Goal: Task Accomplishment & Management: Complete application form

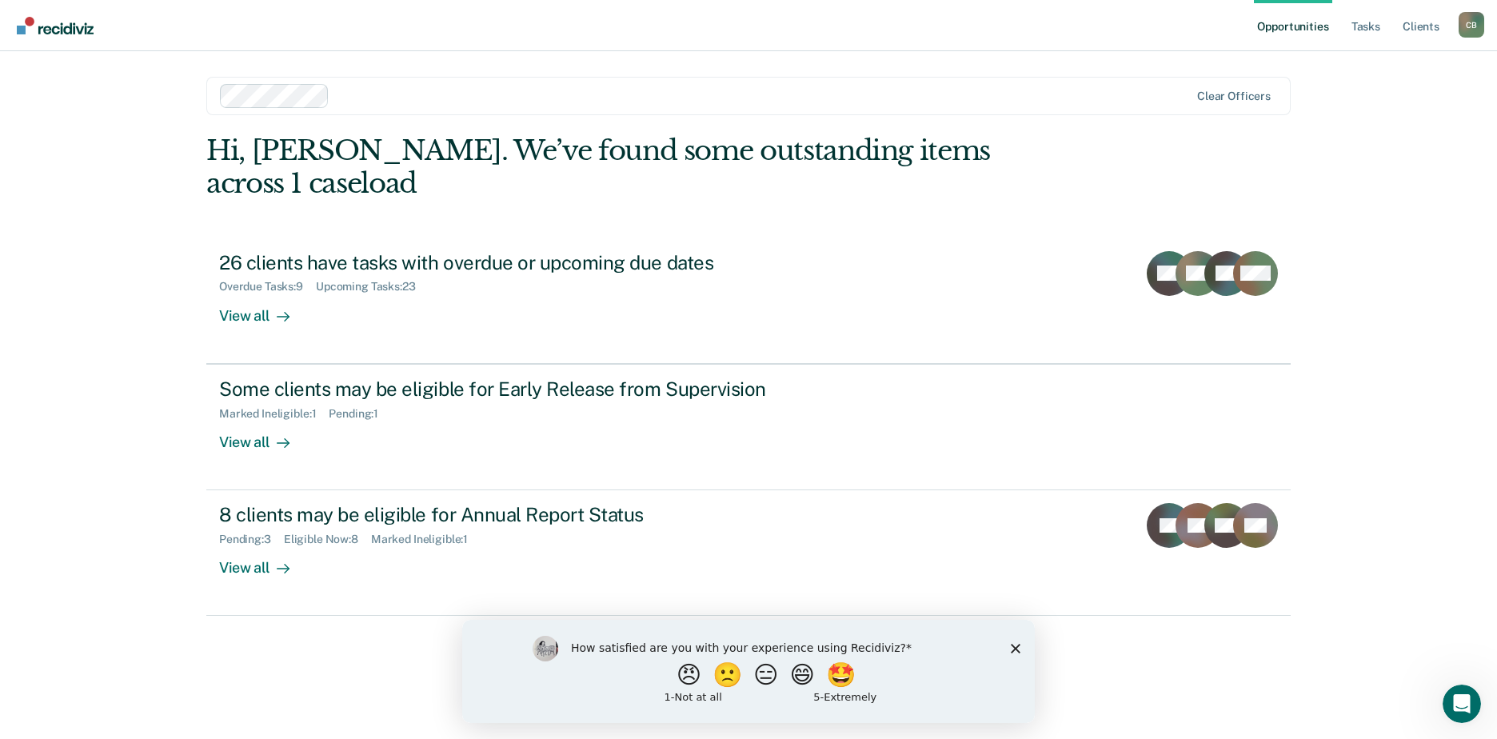
click at [1300, 29] on link "Opportunities" at bounding box center [1293, 25] width 78 height 51
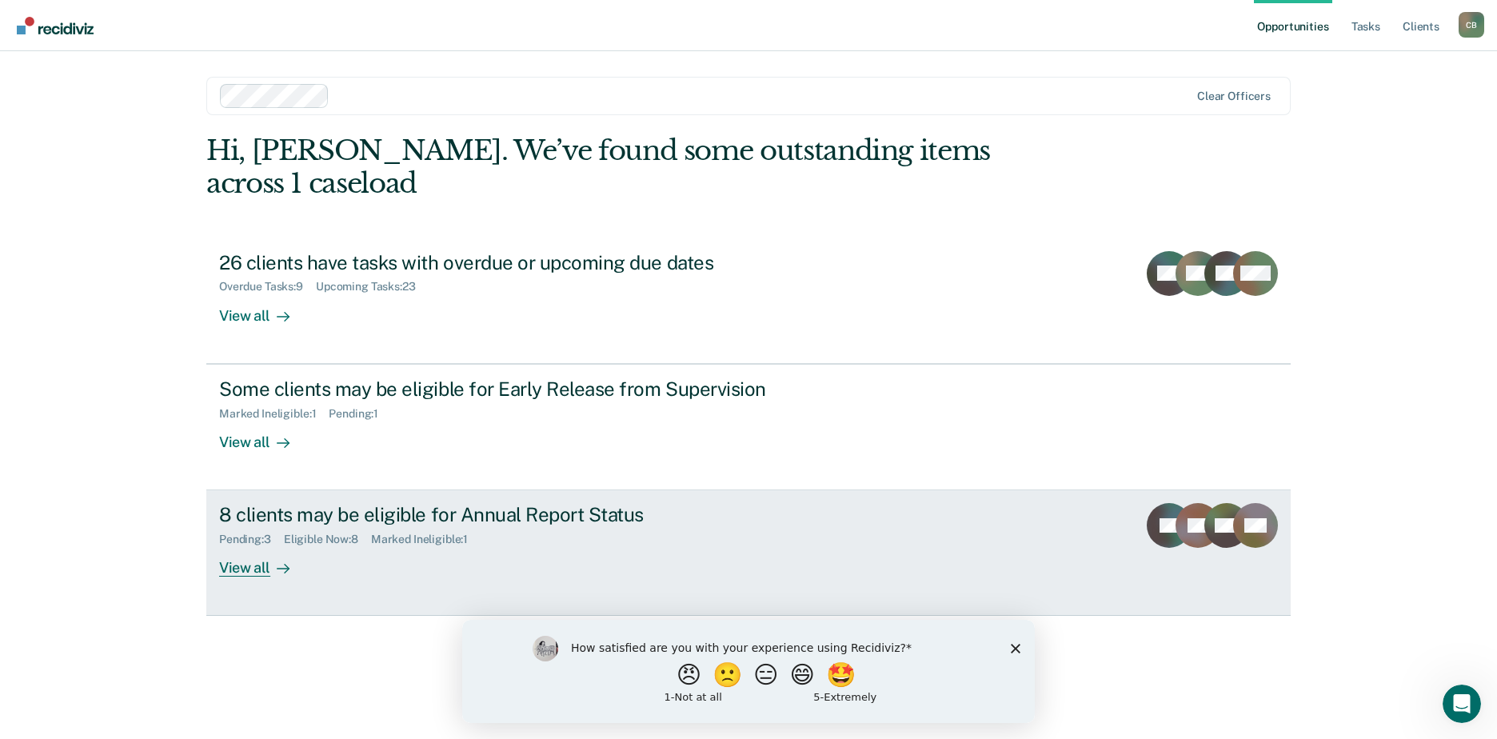
click at [258, 546] on div "View all" at bounding box center [264, 561] width 90 height 31
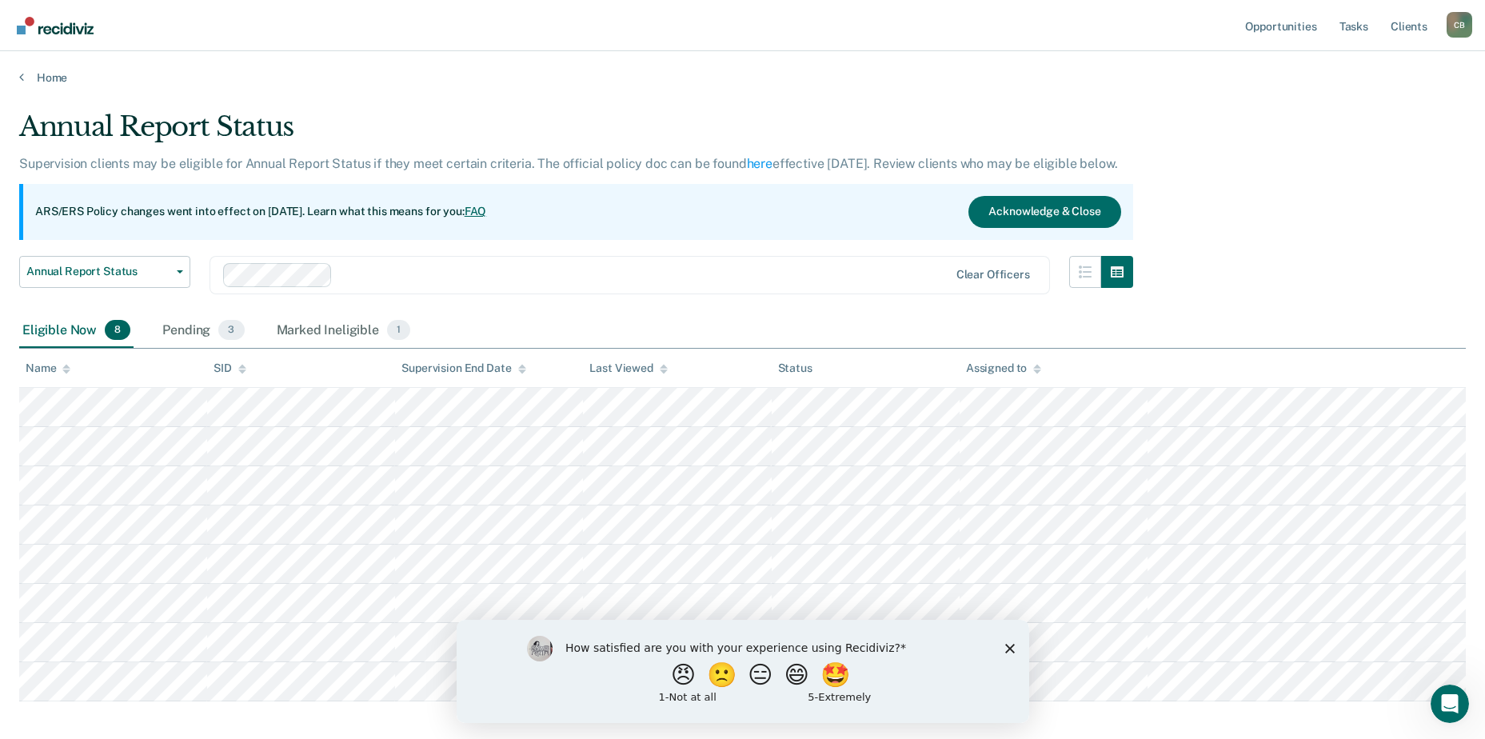
scroll to position [78, 0]
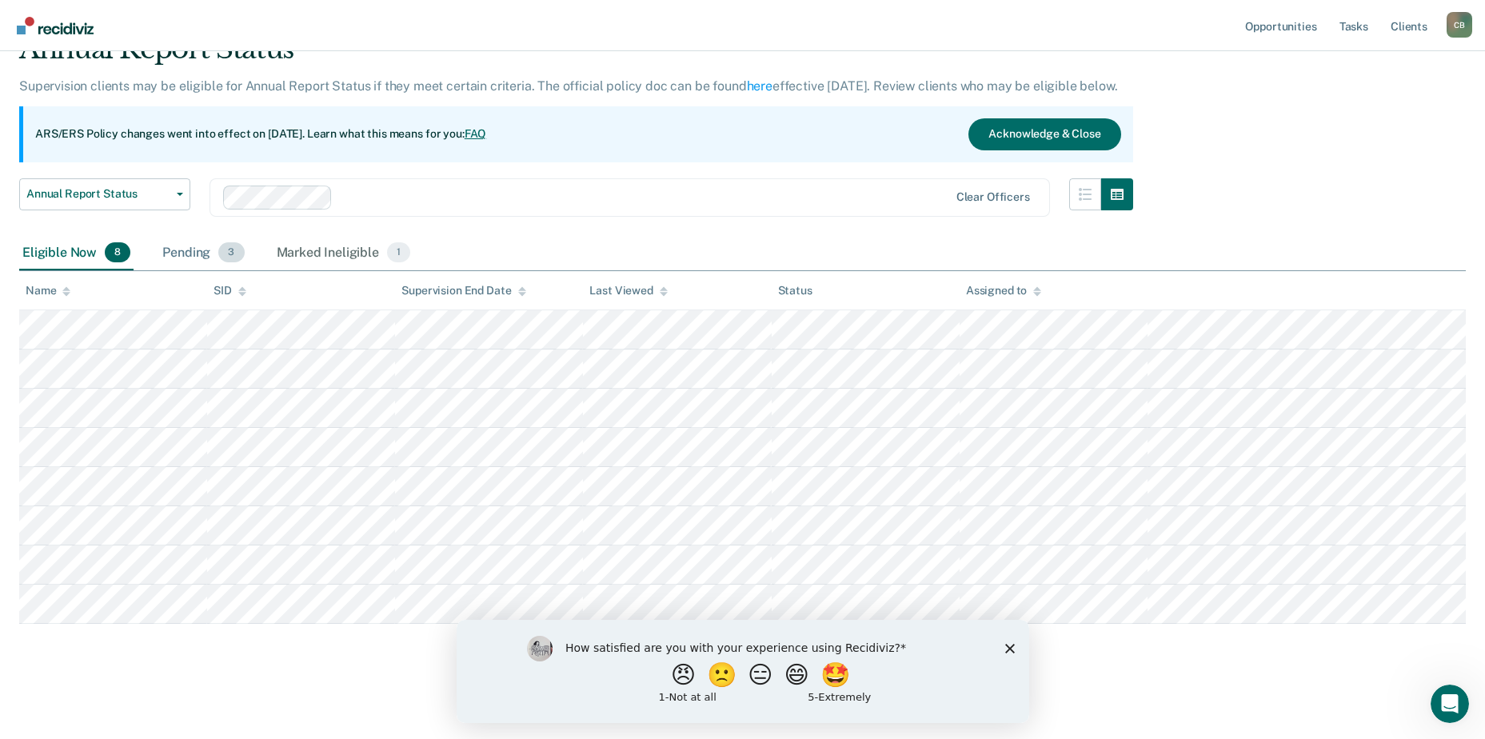
click at [175, 256] on div "Pending 3" at bounding box center [203, 253] width 88 height 35
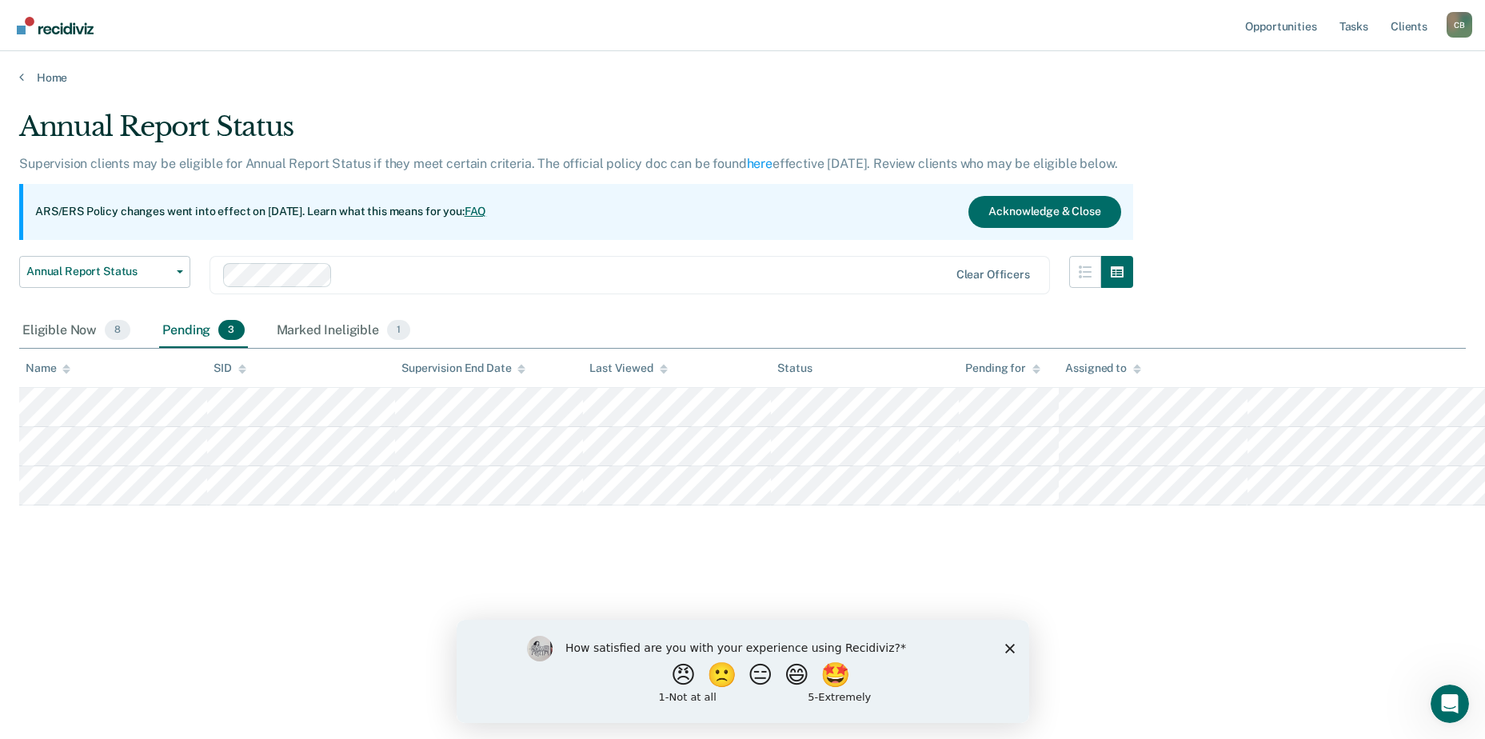
scroll to position [0, 0]
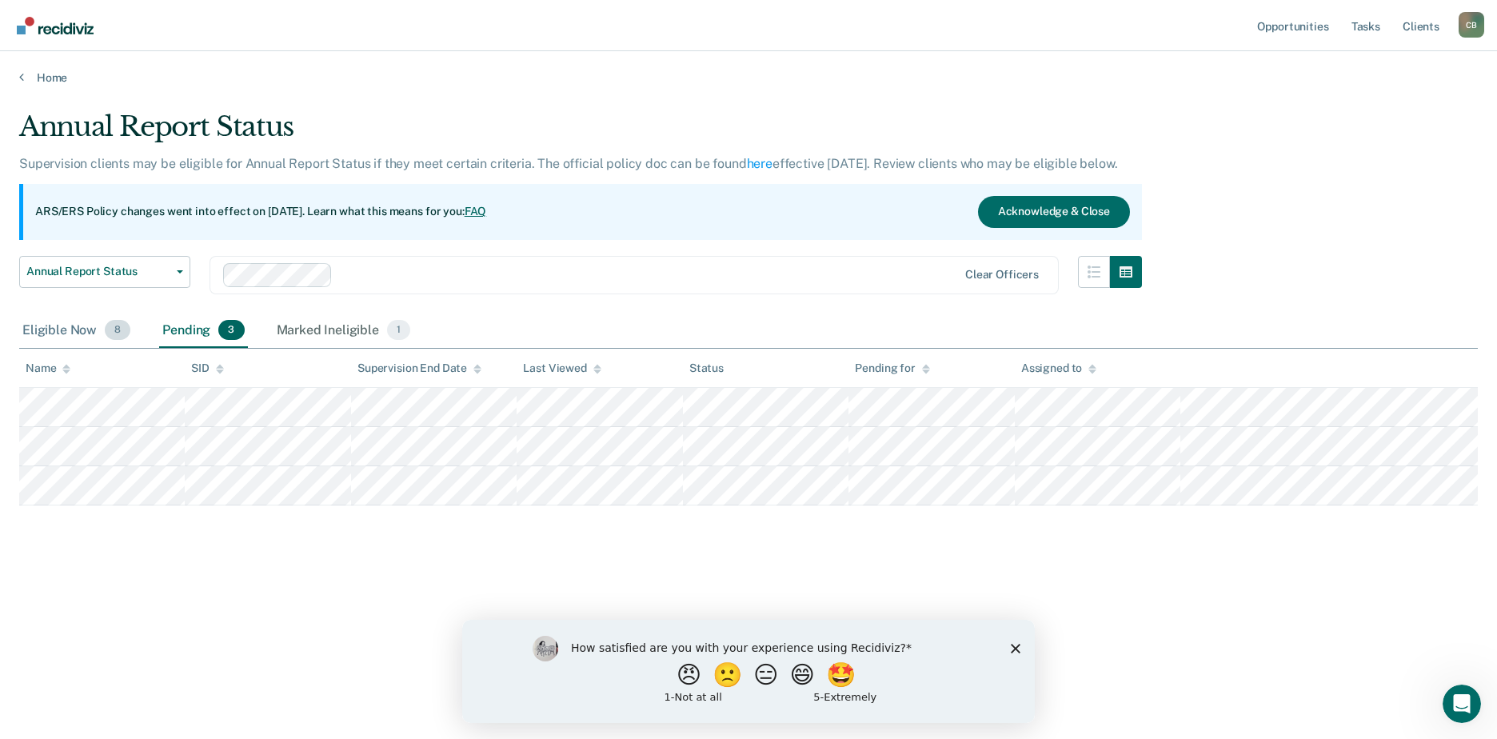
click at [64, 328] on div "Eligible Now 8" at bounding box center [76, 330] width 114 height 35
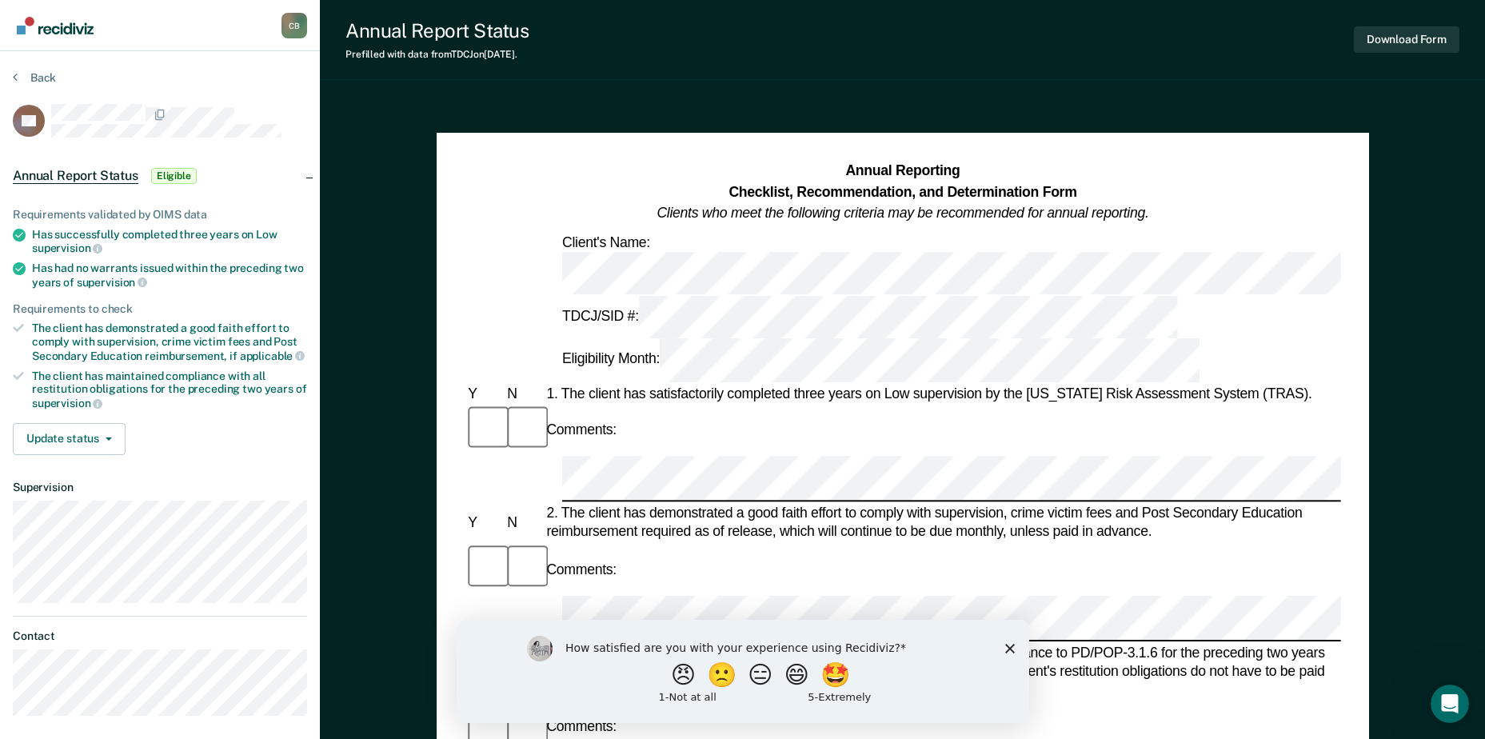
click at [963, 384] on div "1. The client has satisfactorily completed three years on Low supervision by th…" at bounding box center [941, 393] width 797 height 19
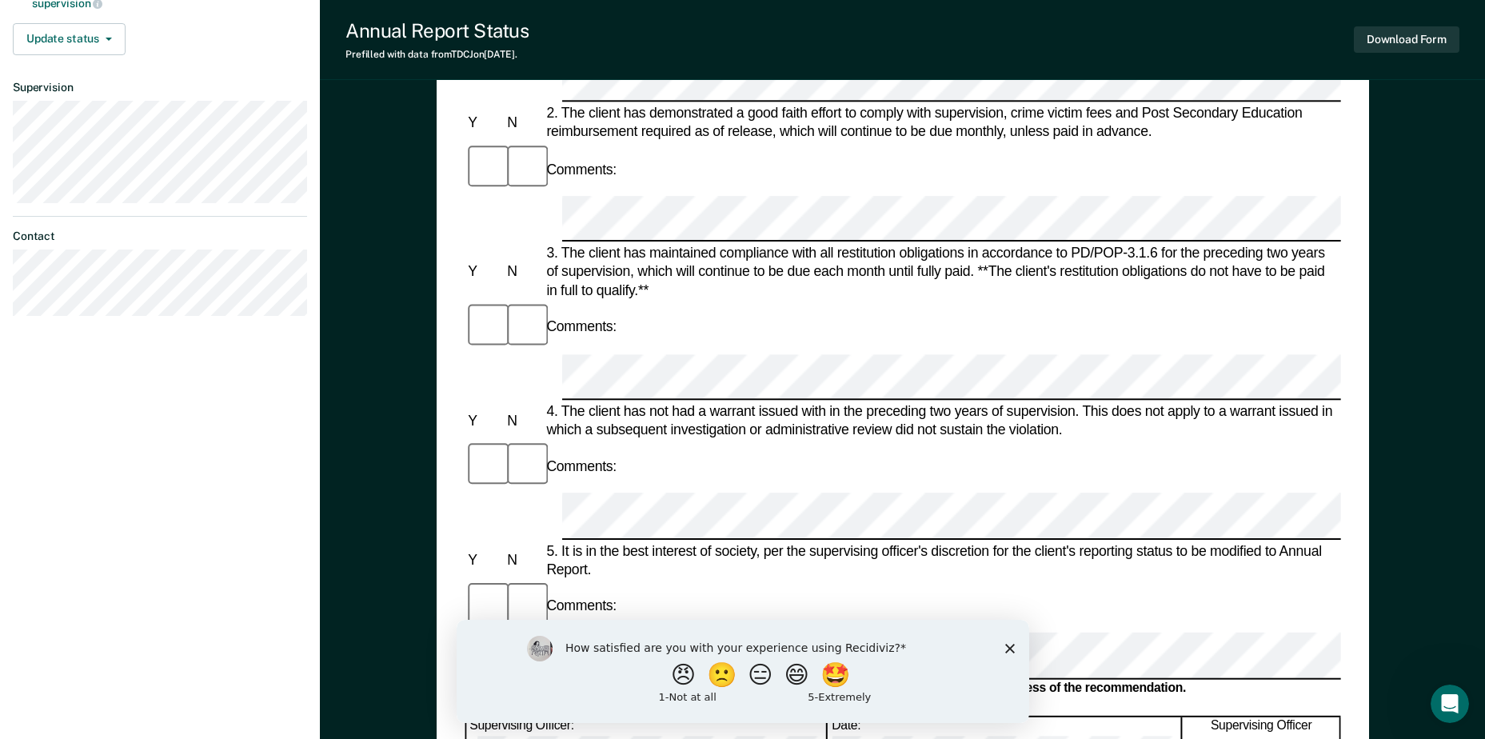
click at [1010, 644] on icon "Close survey" at bounding box center [1009, 648] width 10 height 10
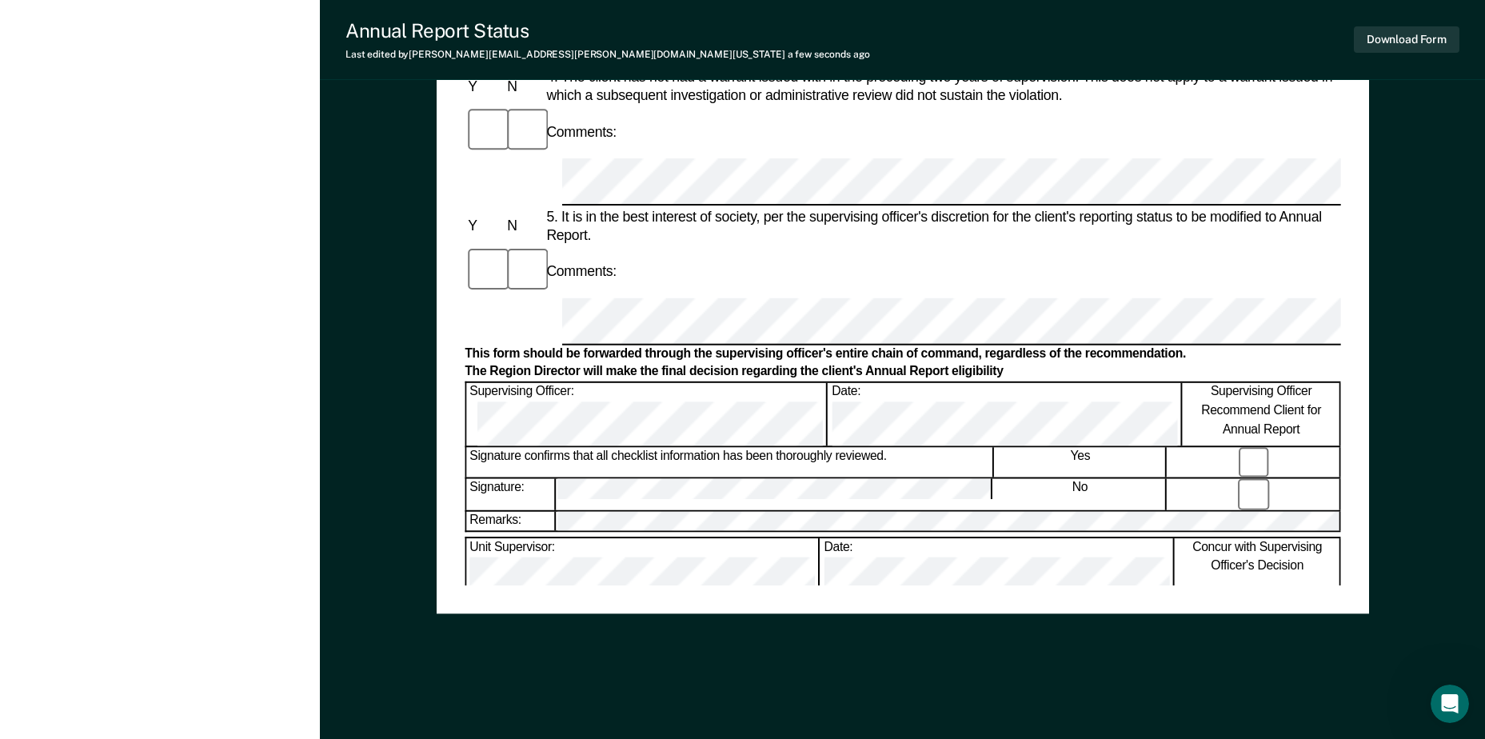
scroll to position [0, 0]
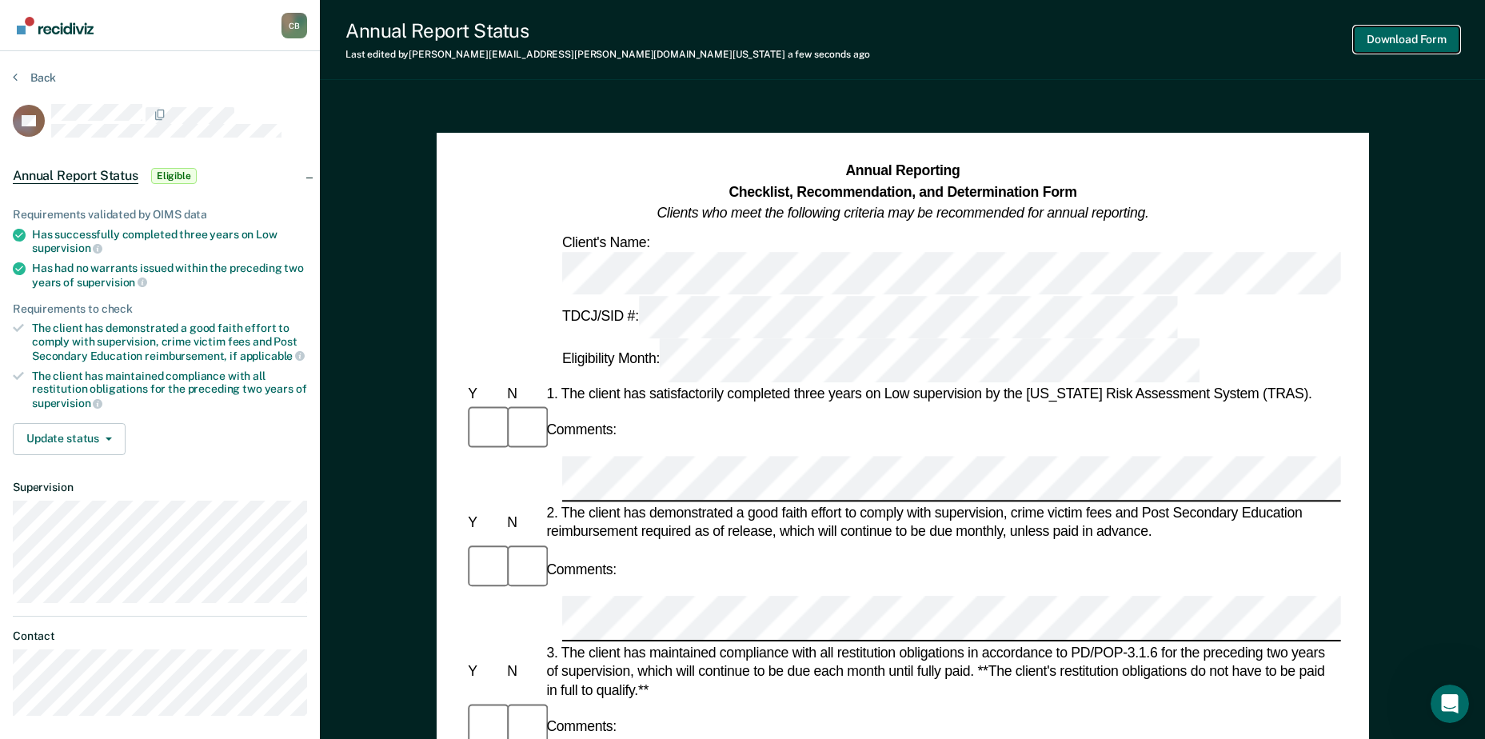
click at [1359, 34] on button "Download Form" at bounding box center [1407, 39] width 106 height 26
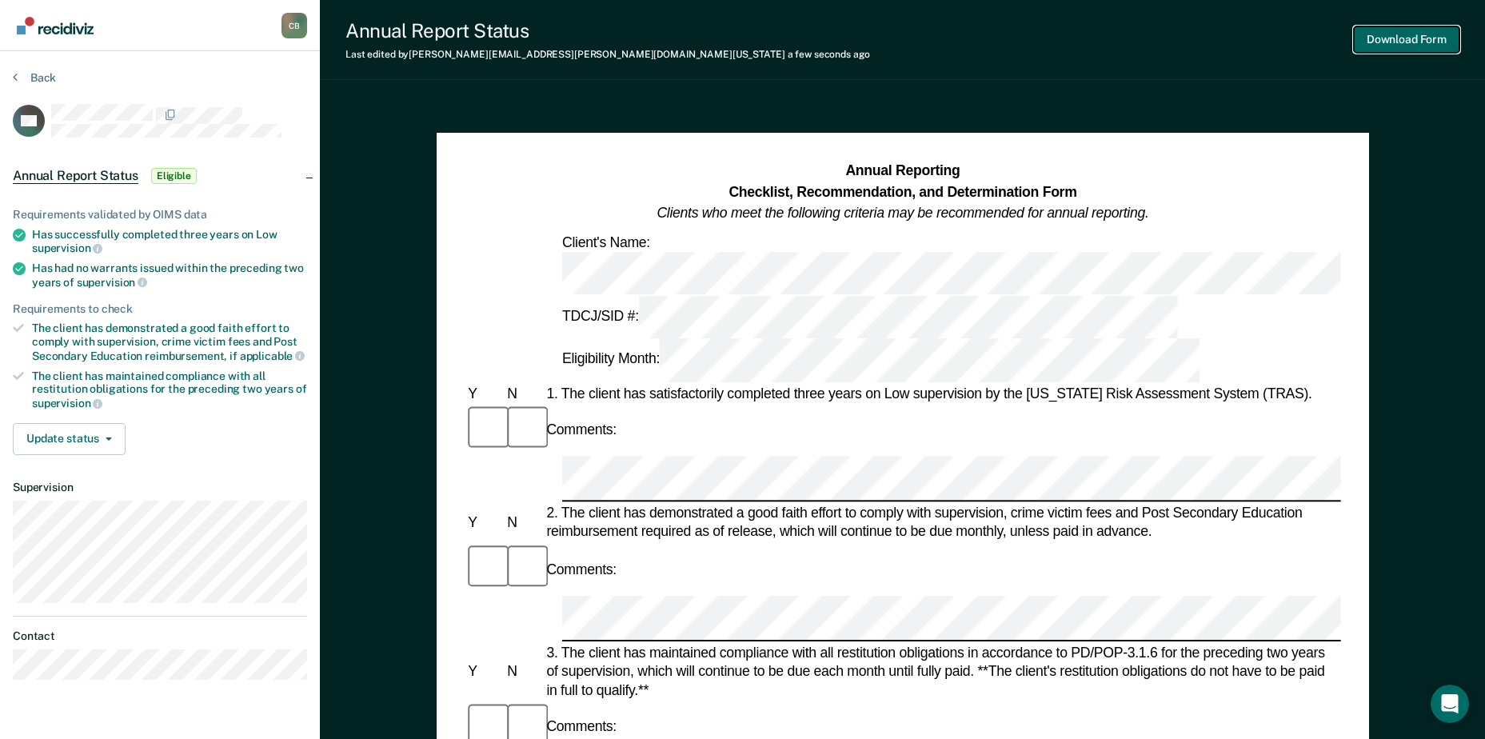
click at [1410, 26] on button "Download Form" at bounding box center [1407, 39] width 106 height 26
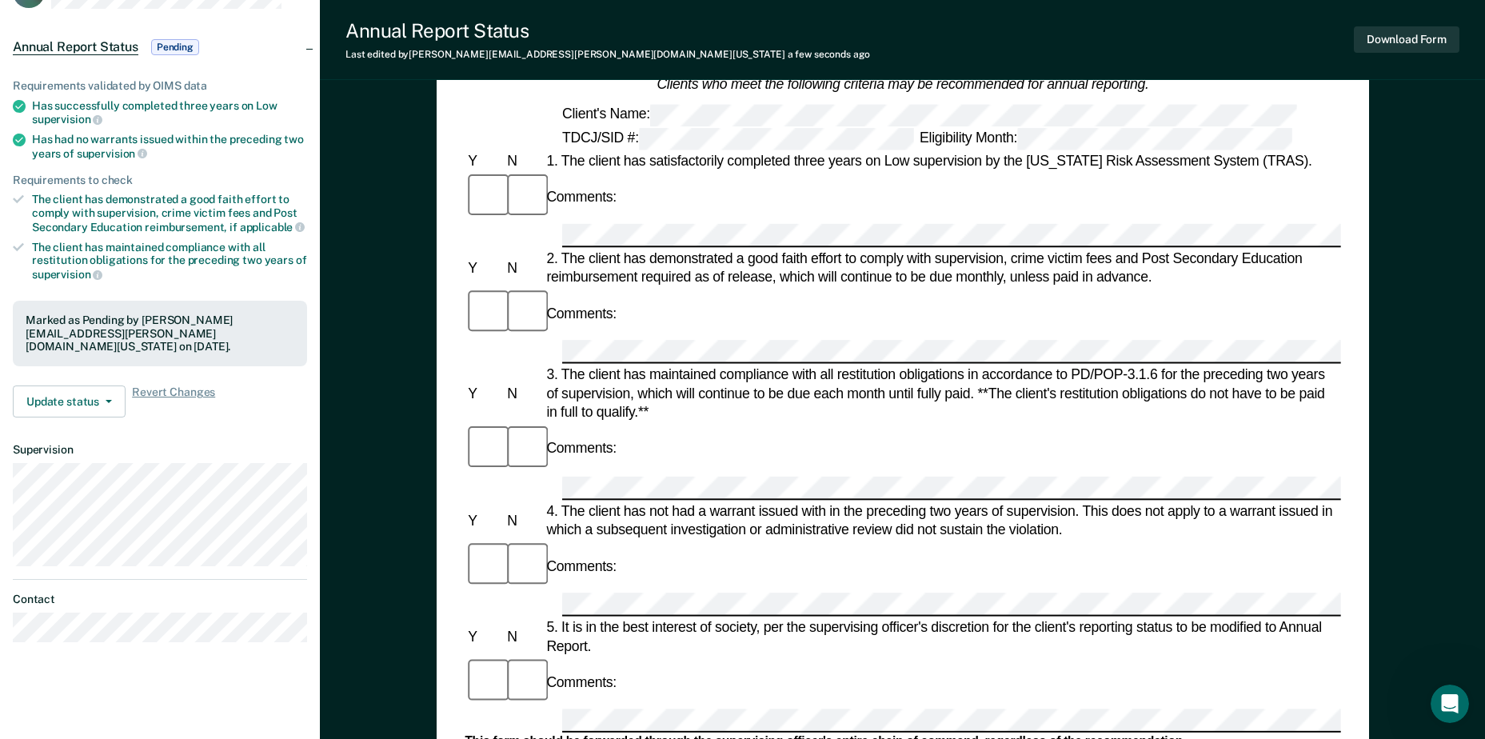
scroll to position [240, 0]
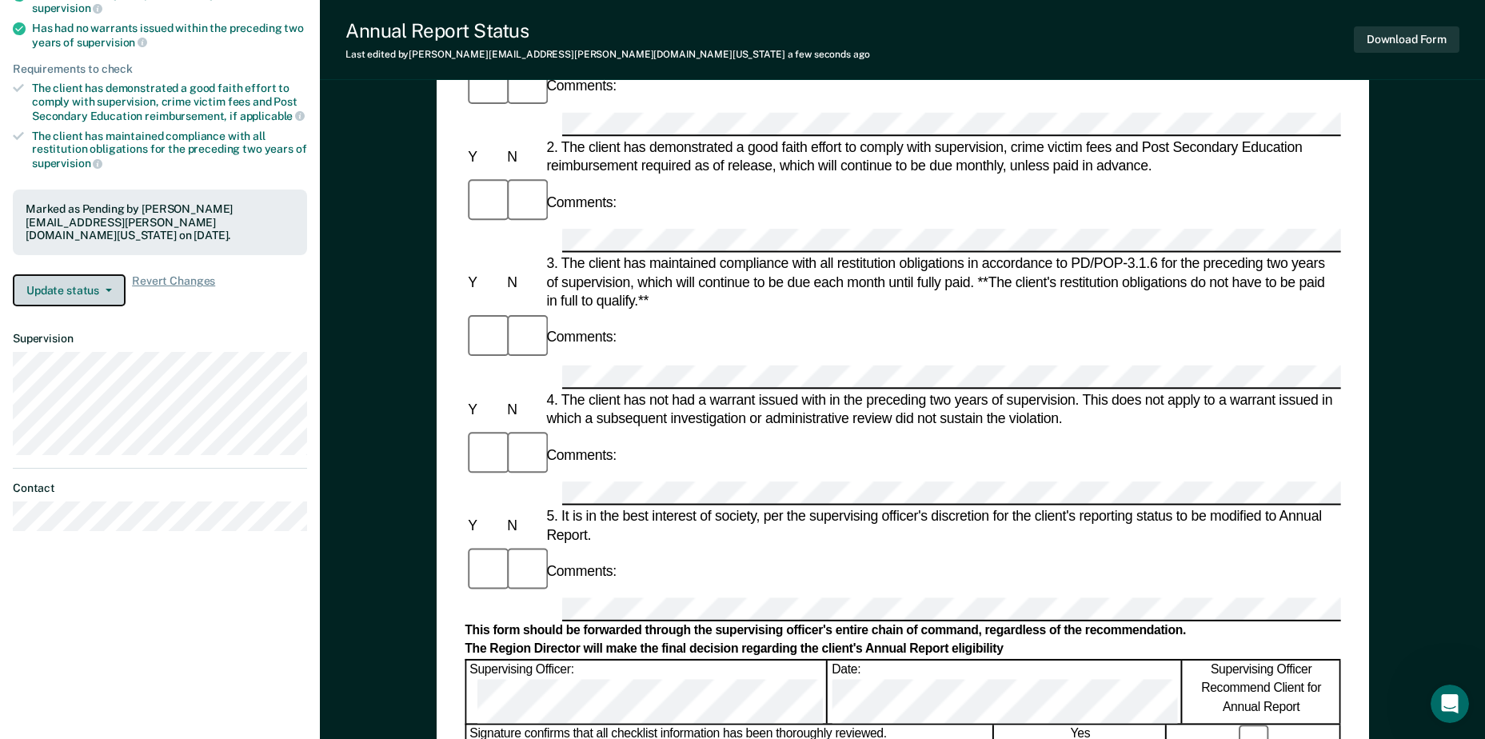
click at [79, 280] on button "Update status" at bounding box center [69, 290] width 113 height 32
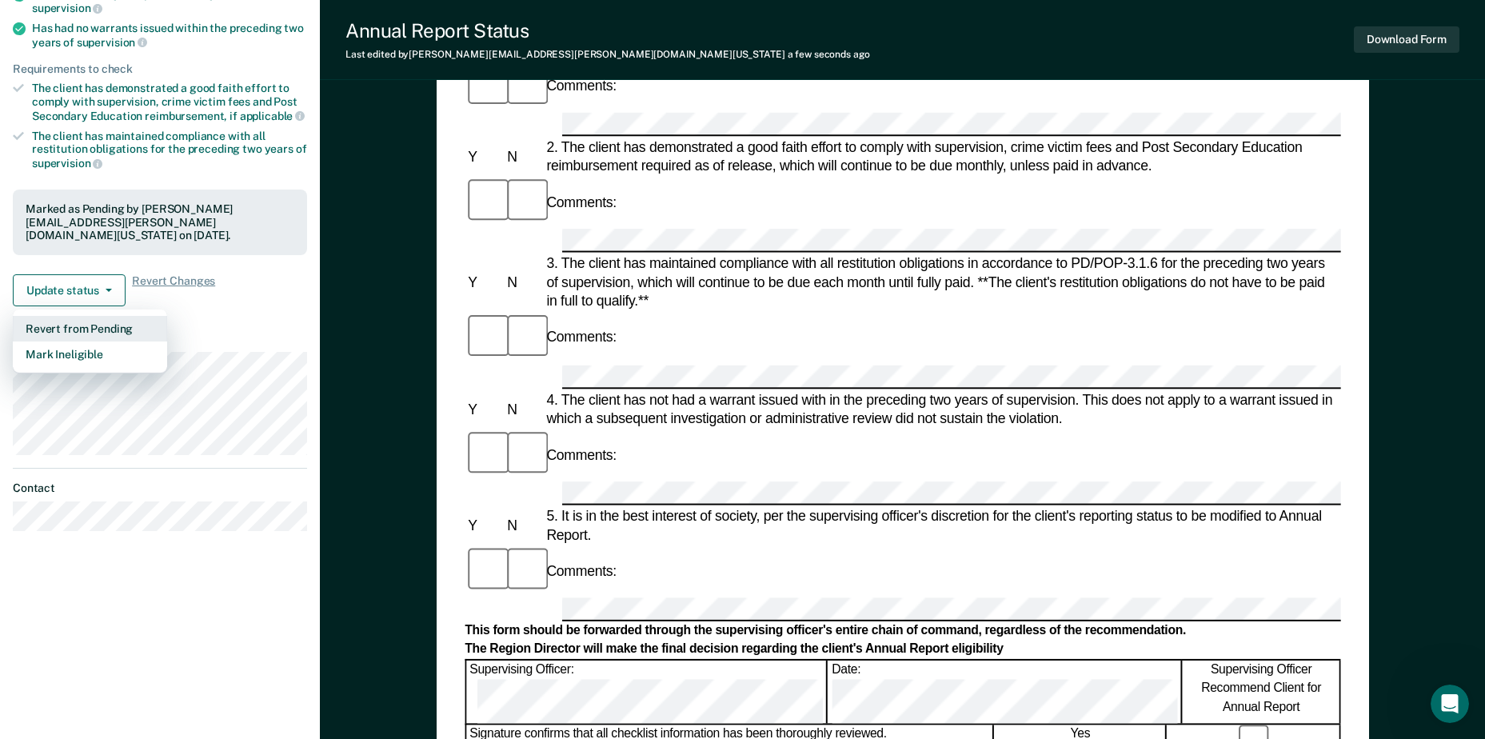
click at [115, 318] on button "Revert from Pending" at bounding box center [90, 329] width 154 height 26
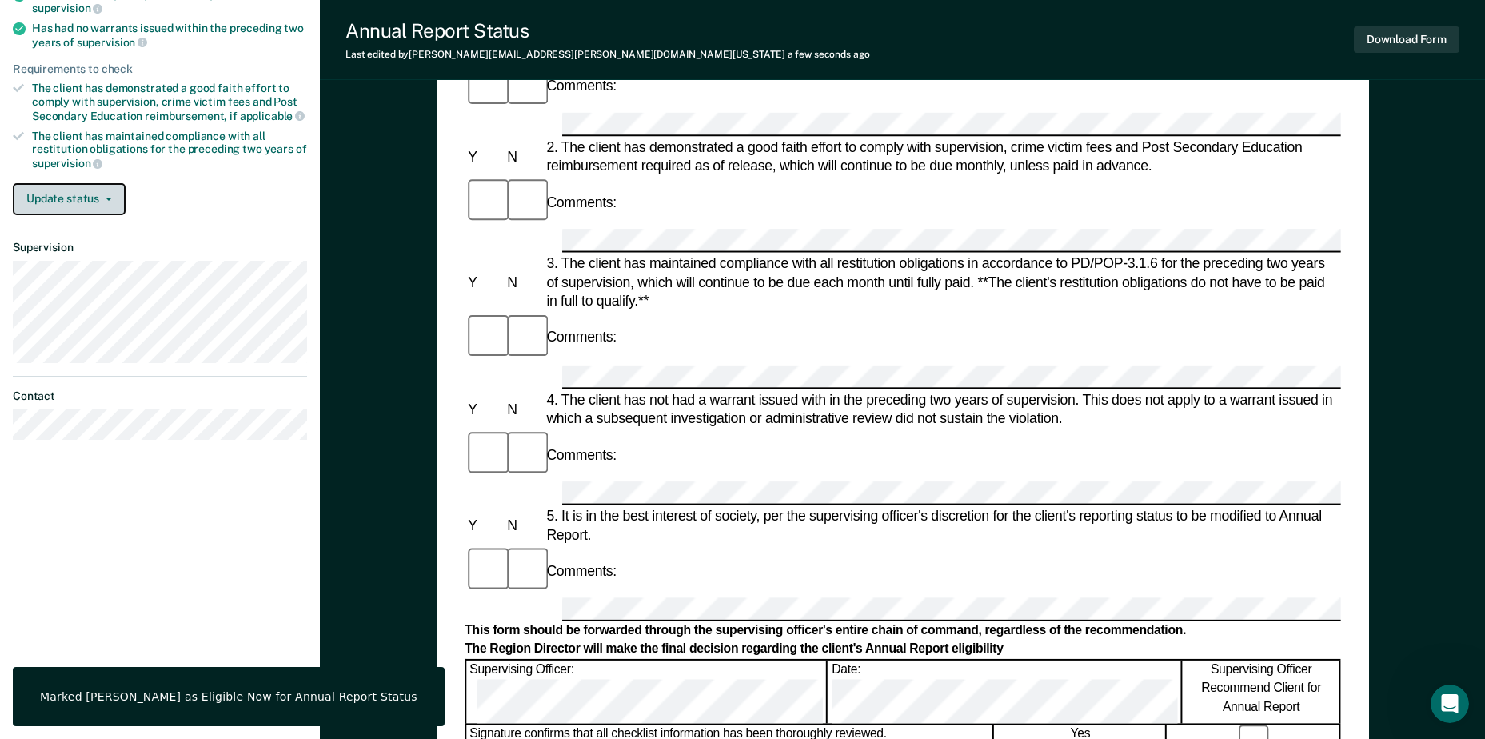
click at [106, 198] on icon "button" at bounding box center [109, 198] width 6 height 3
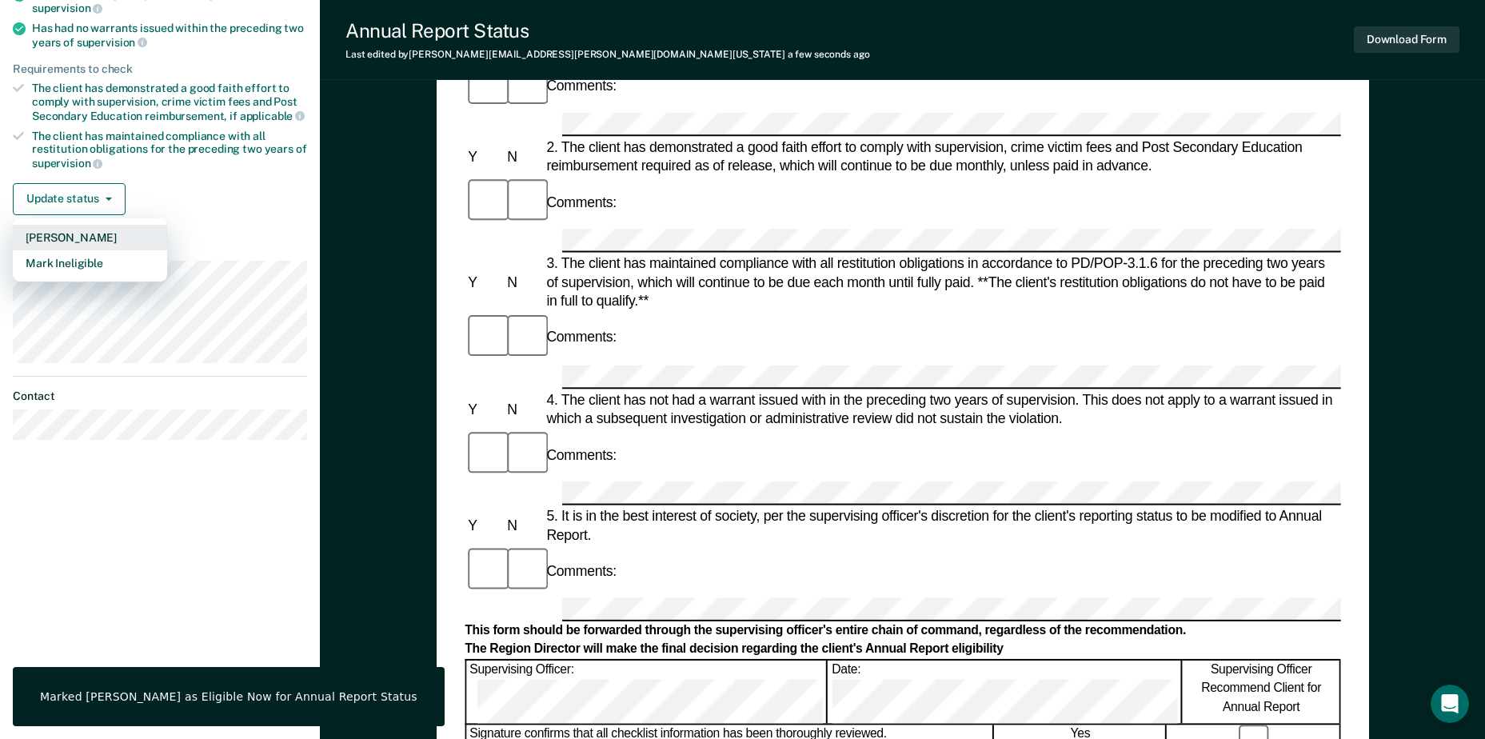
click at [145, 237] on button "[PERSON_NAME]" at bounding box center [90, 238] width 154 height 26
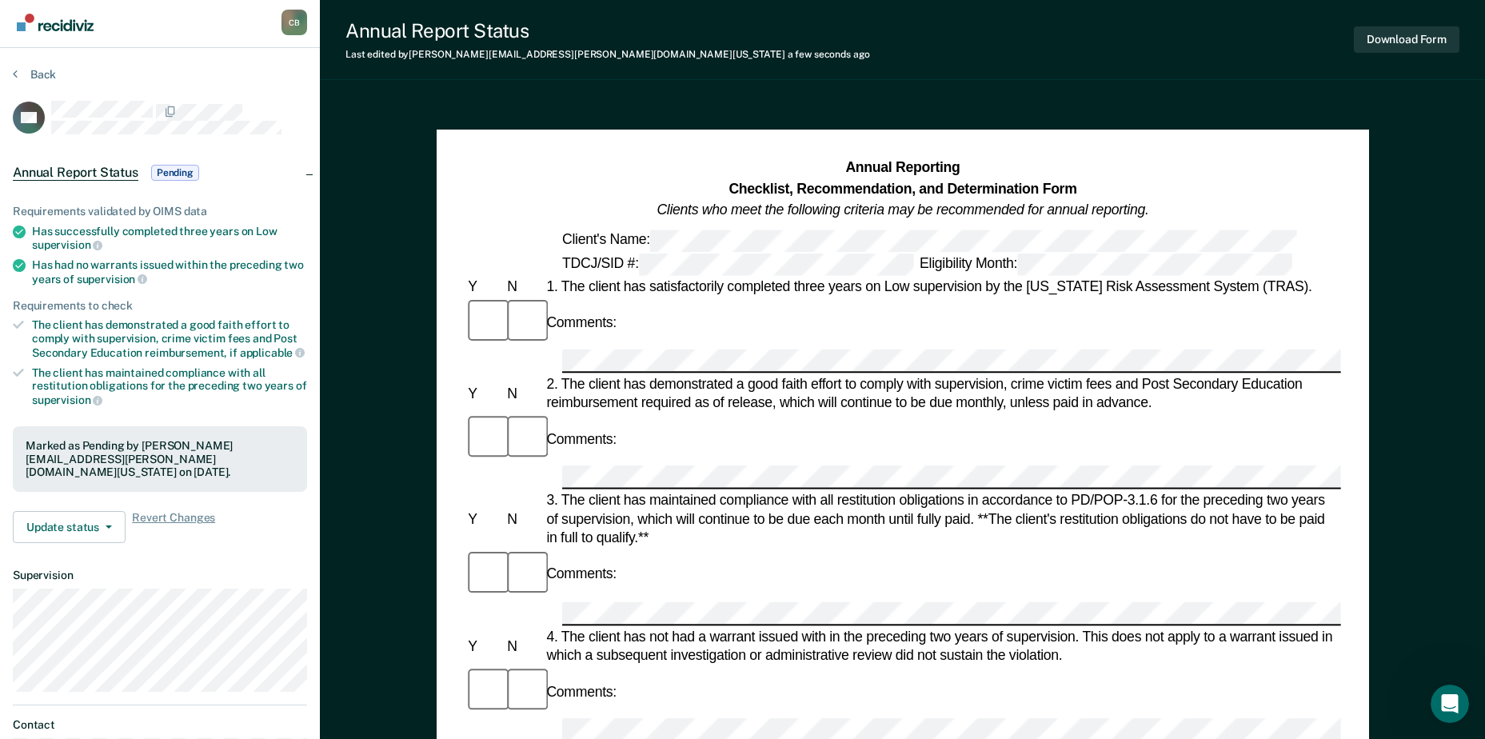
scroll to position [0, 0]
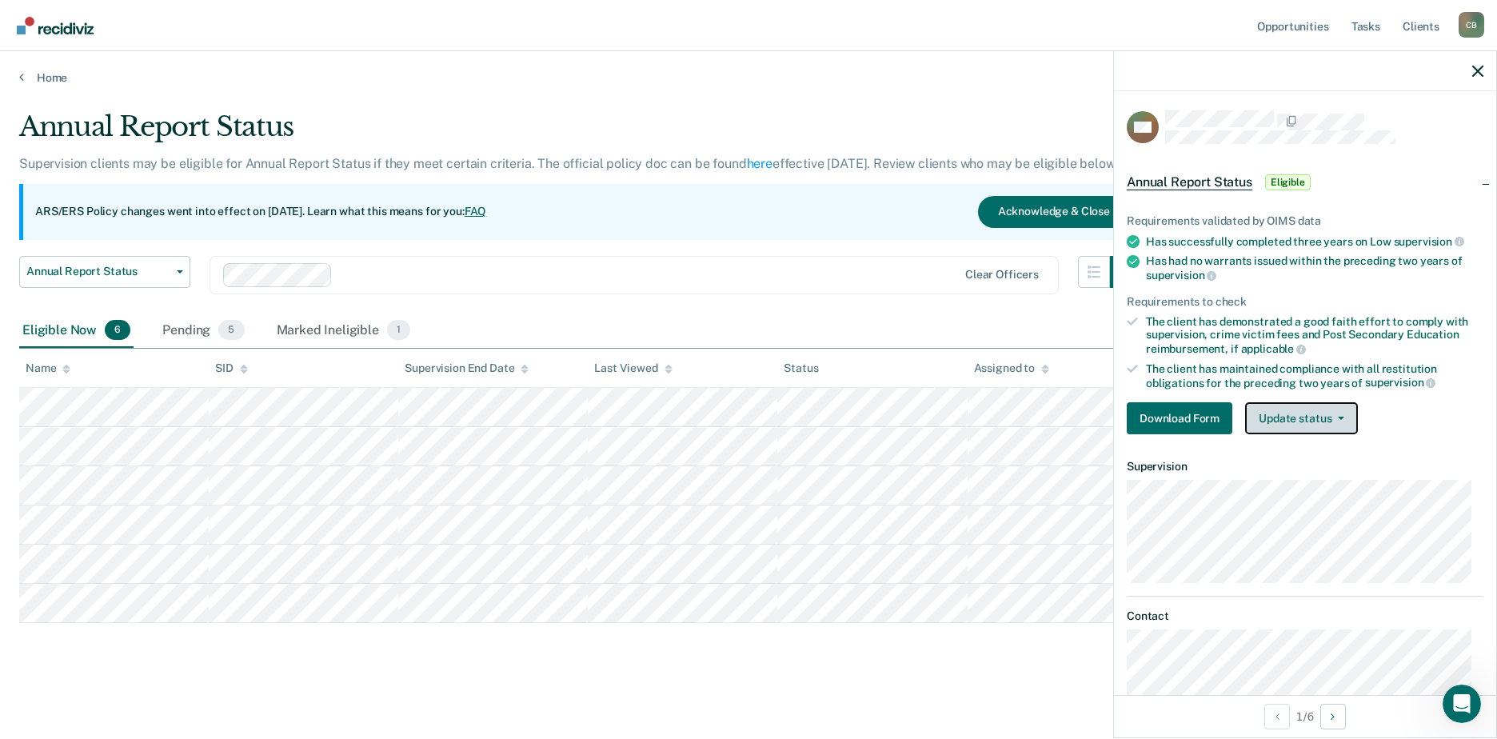
click at [1326, 426] on button "Update status" at bounding box center [1301, 418] width 113 height 32
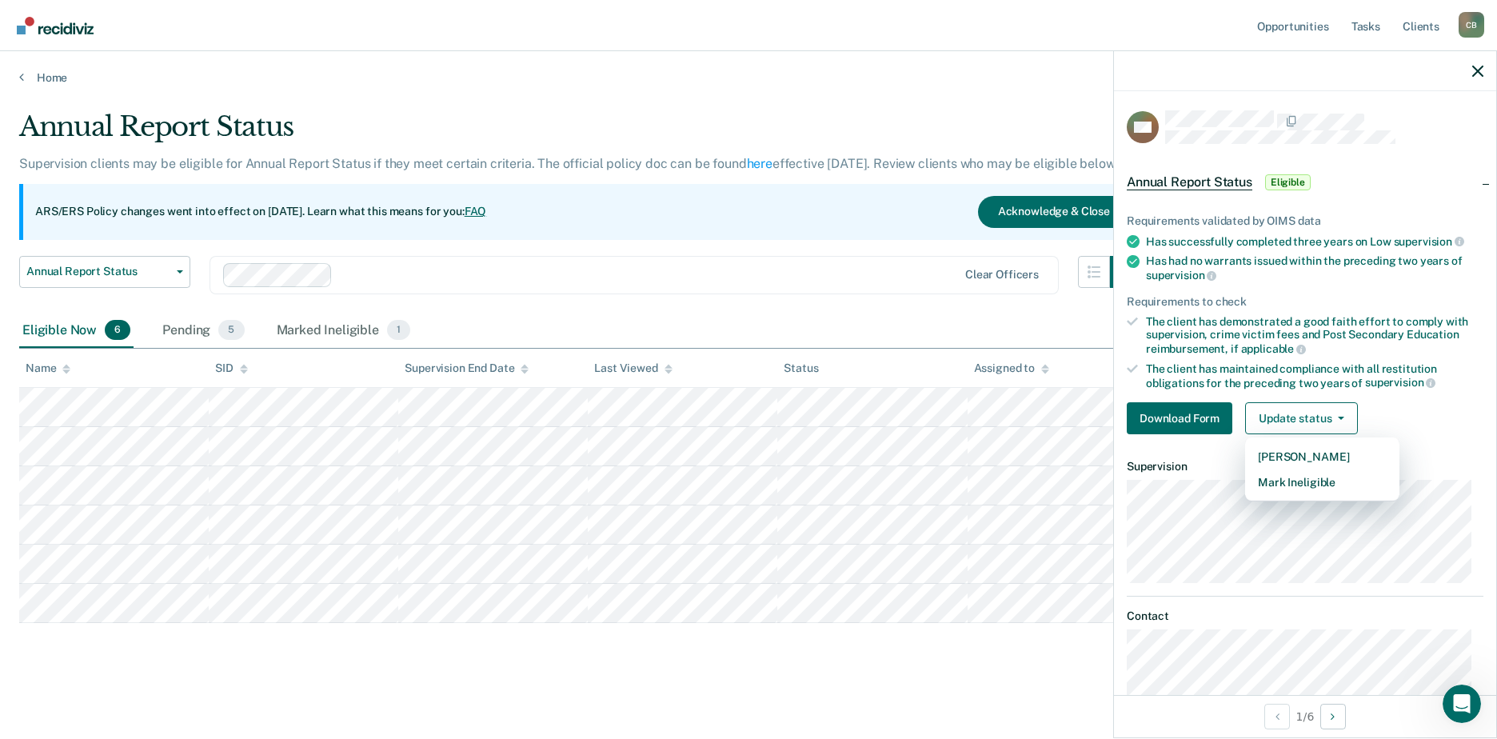
click at [806, 703] on main "Annual Report Status Supervision clients may be eligible for Annual Report Stat…" at bounding box center [748, 409] width 1497 height 649
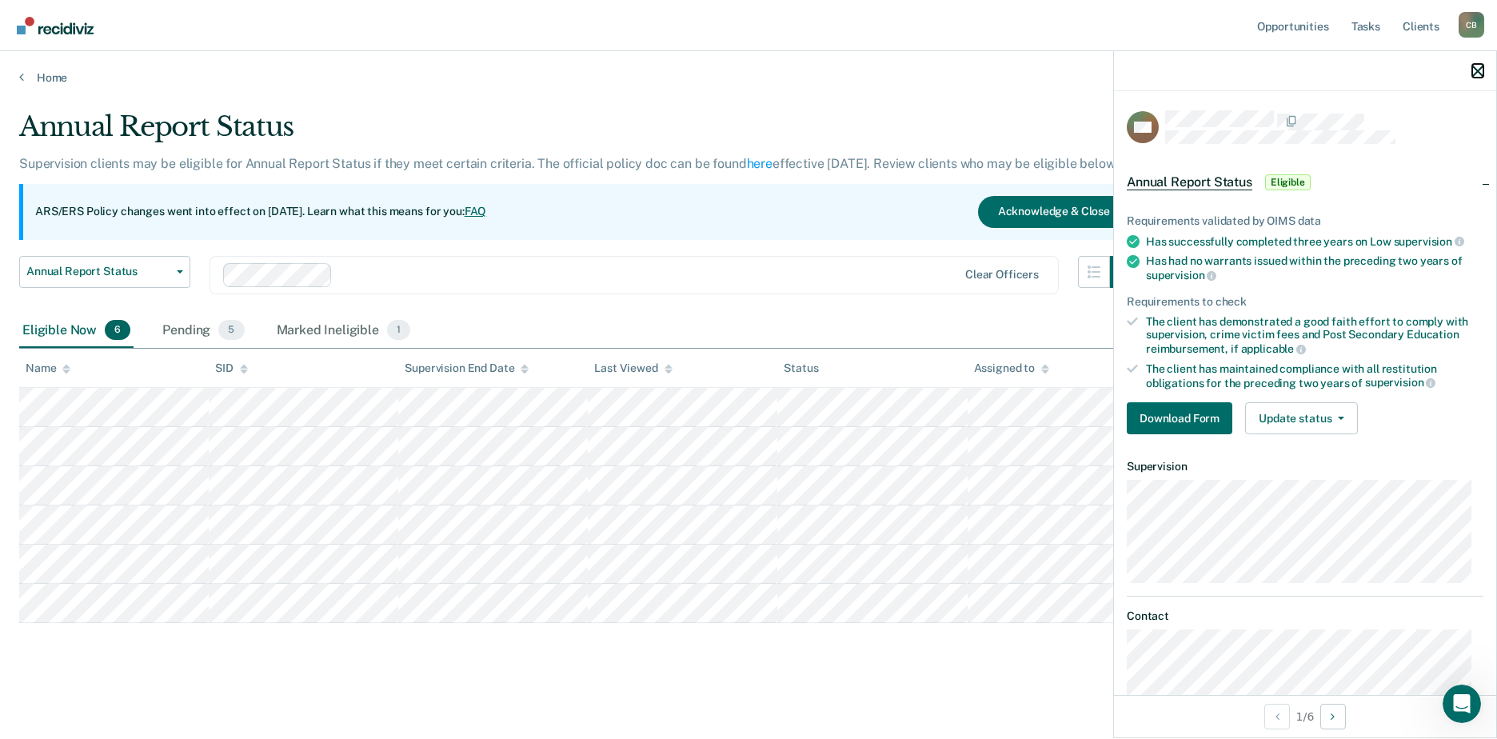
click at [1478, 69] on icon "button" at bounding box center [1477, 71] width 11 height 11
click at [1184, 406] on button "Download Form" at bounding box center [1180, 418] width 106 height 32
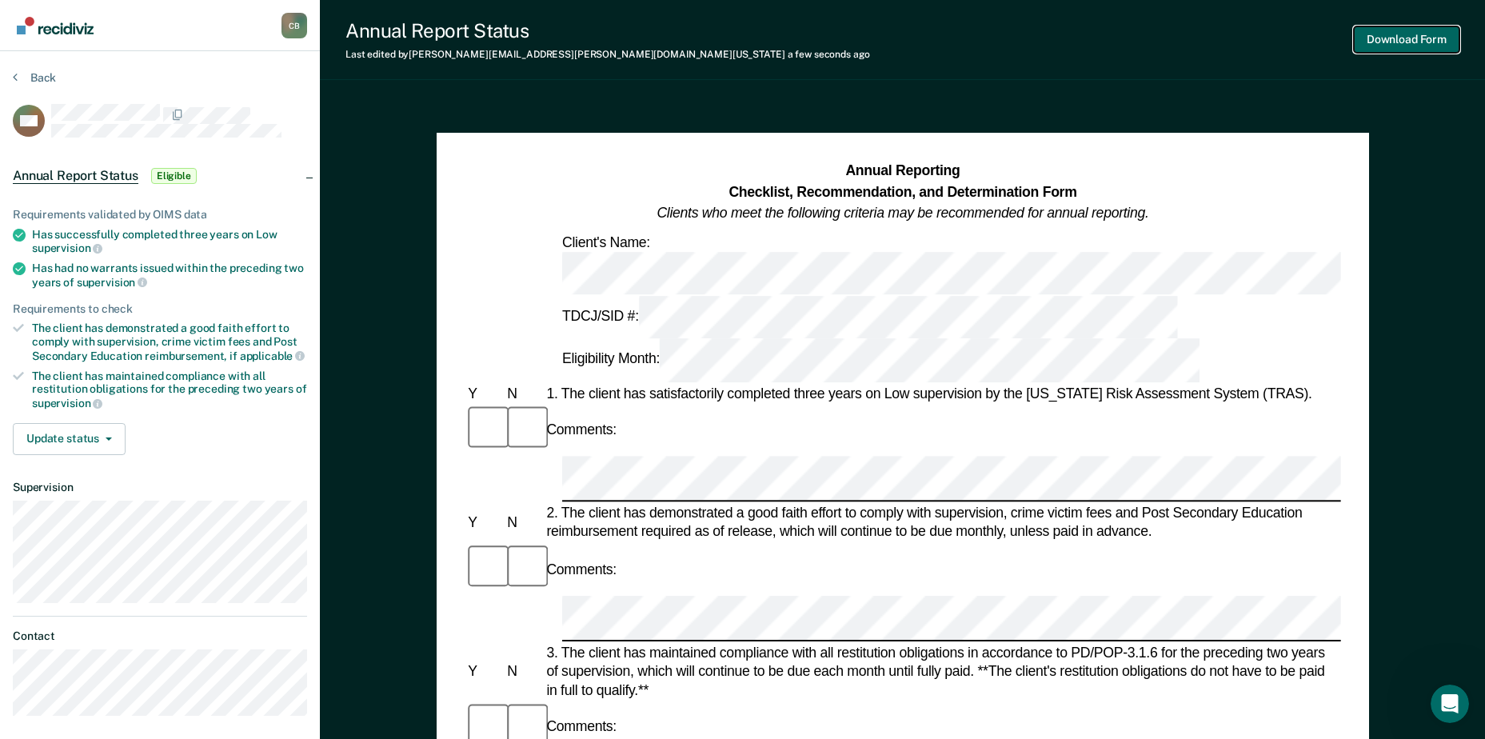
click at [1386, 32] on button "Download Form" at bounding box center [1407, 39] width 106 height 26
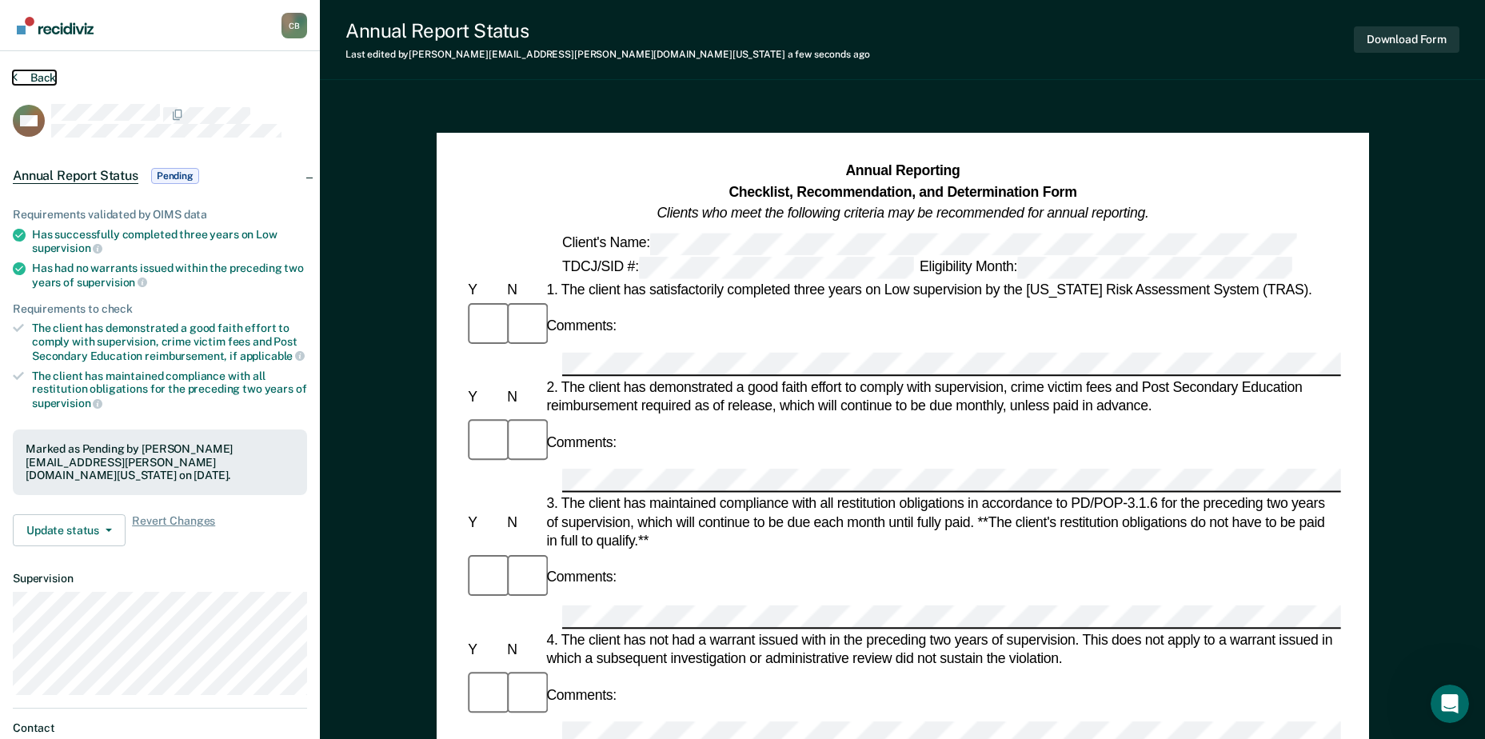
click at [23, 78] on button "Back" at bounding box center [34, 77] width 43 height 14
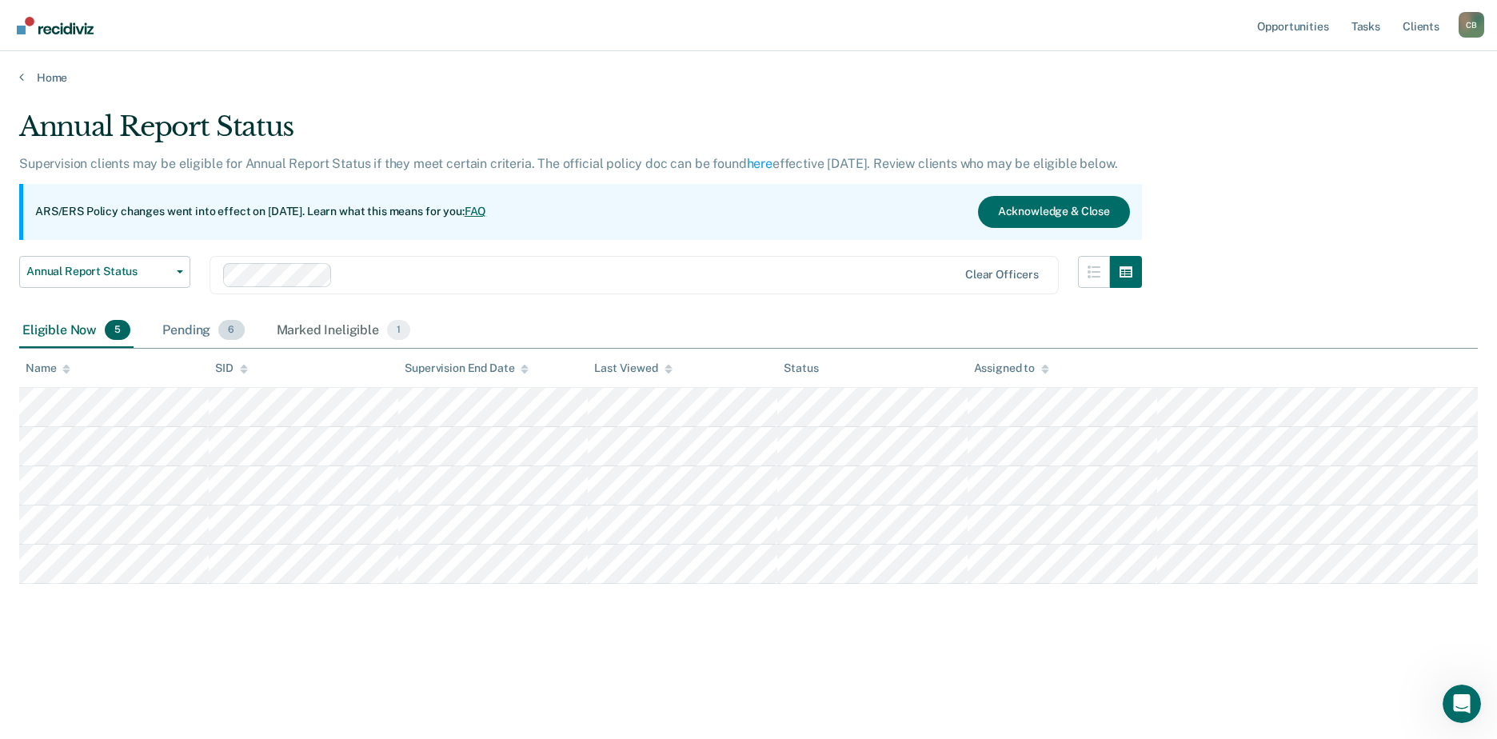
click at [186, 313] on div "Pending 6" at bounding box center [203, 330] width 88 height 35
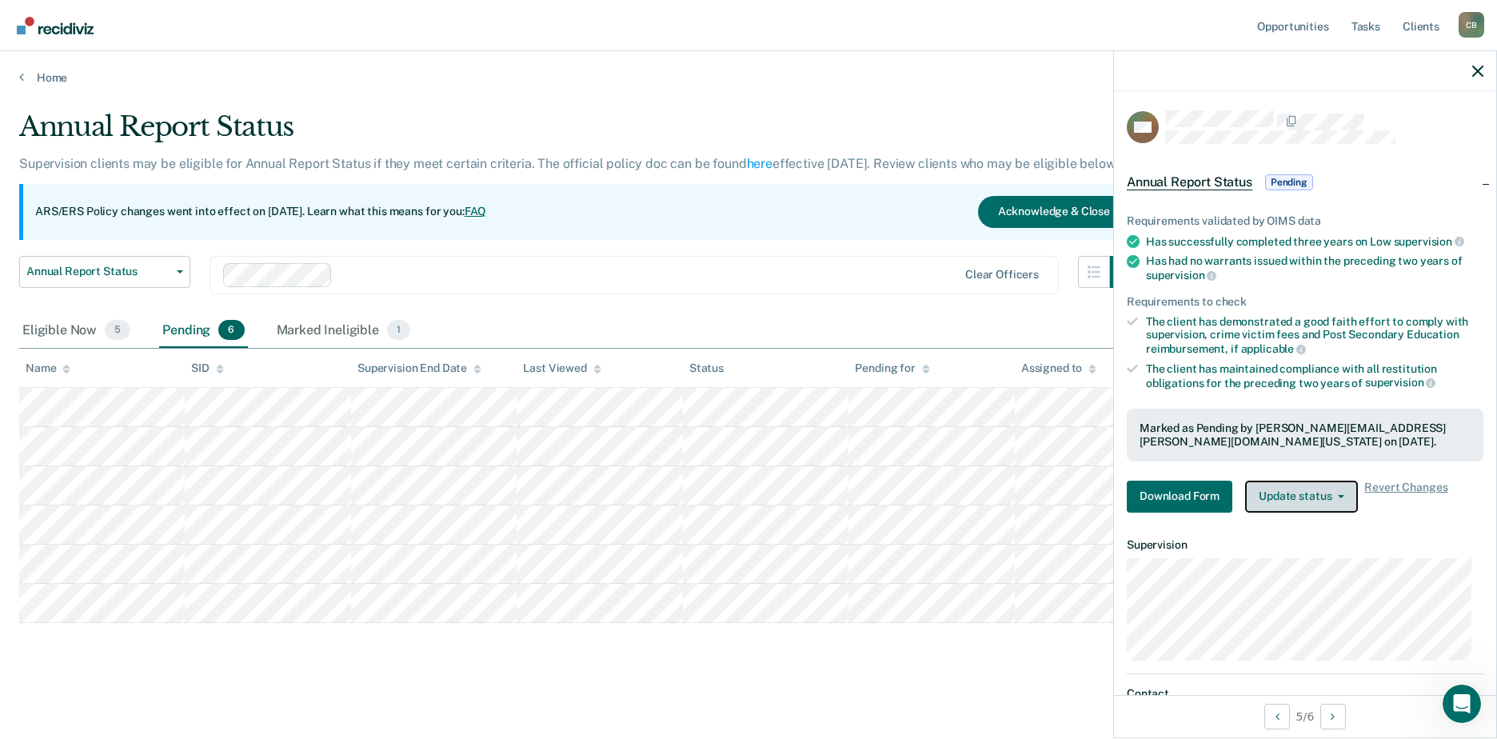
click at [1335, 495] on span "button" at bounding box center [1337, 496] width 13 height 3
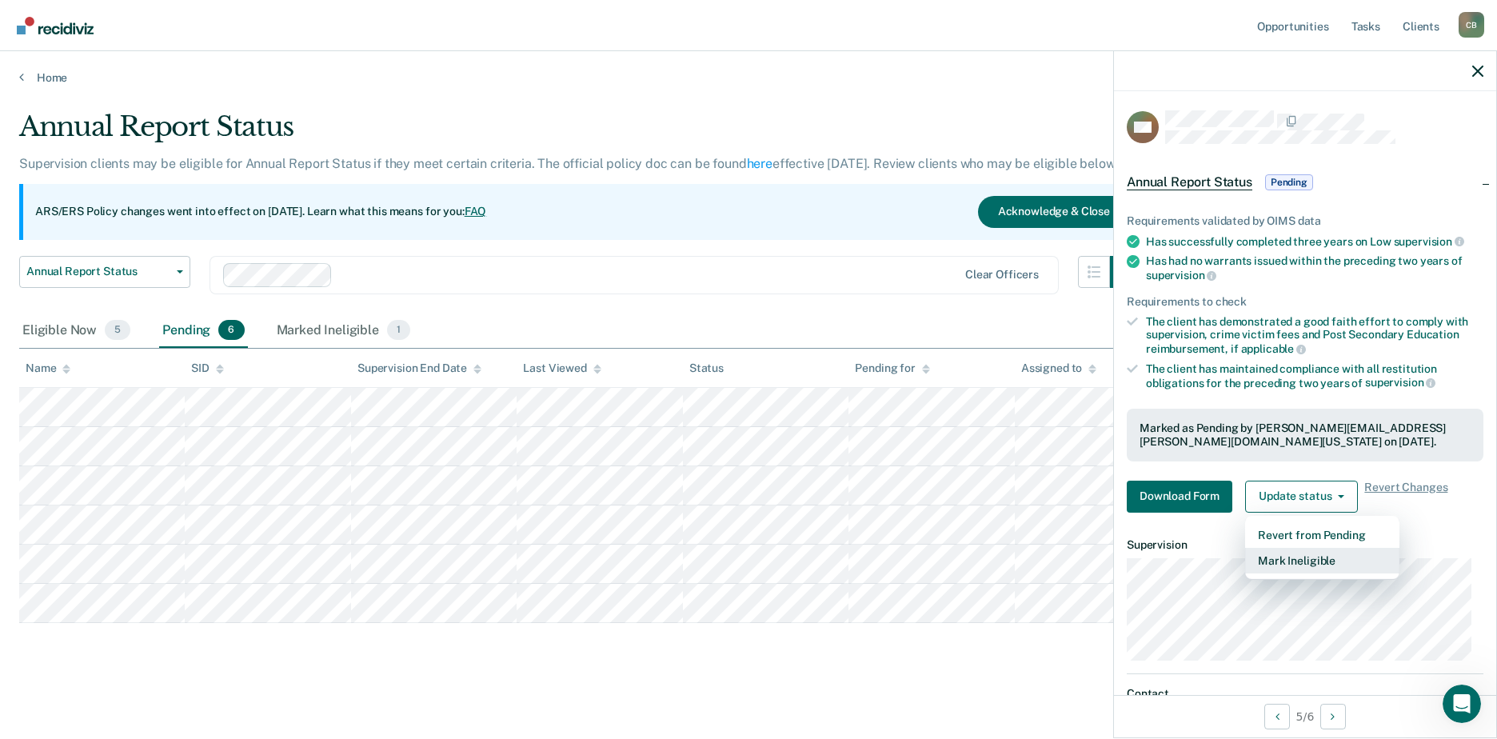
click at [1313, 557] on button "Mark Ineligible" at bounding box center [1322, 561] width 154 height 26
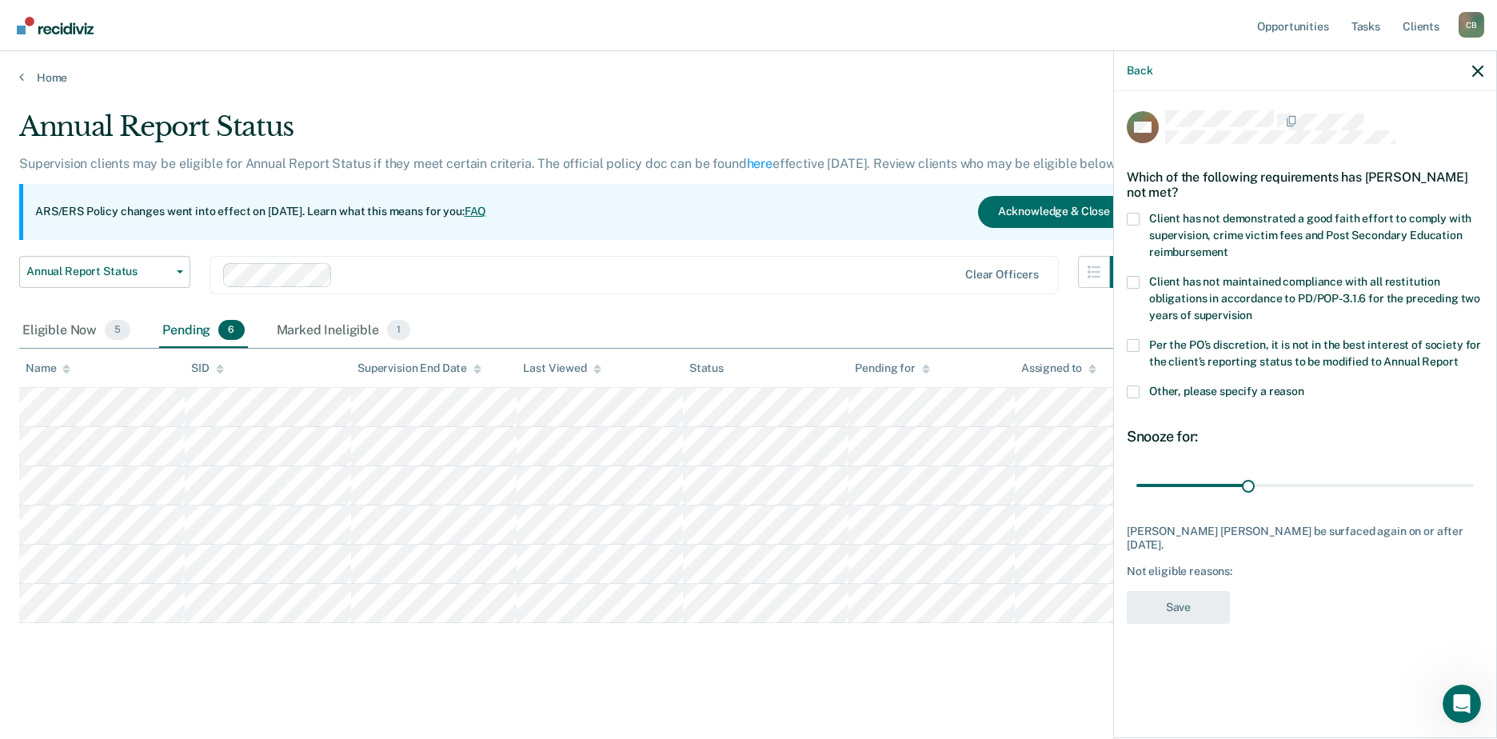
click at [1131, 217] on span at bounding box center [1133, 219] width 13 height 13
click at [1228, 246] on input "Client has not demonstrated a good faith effort to comply with supervision, cri…" at bounding box center [1228, 246] width 0 height 0
click at [1136, 277] on span at bounding box center [1133, 282] width 13 height 13
click at [1252, 309] on input "Client has not maintained compliance with all restitution obligations in accord…" at bounding box center [1252, 309] width 0 height 0
click at [1138, 339] on span at bounding box center [1133, 345] width 13 height 13
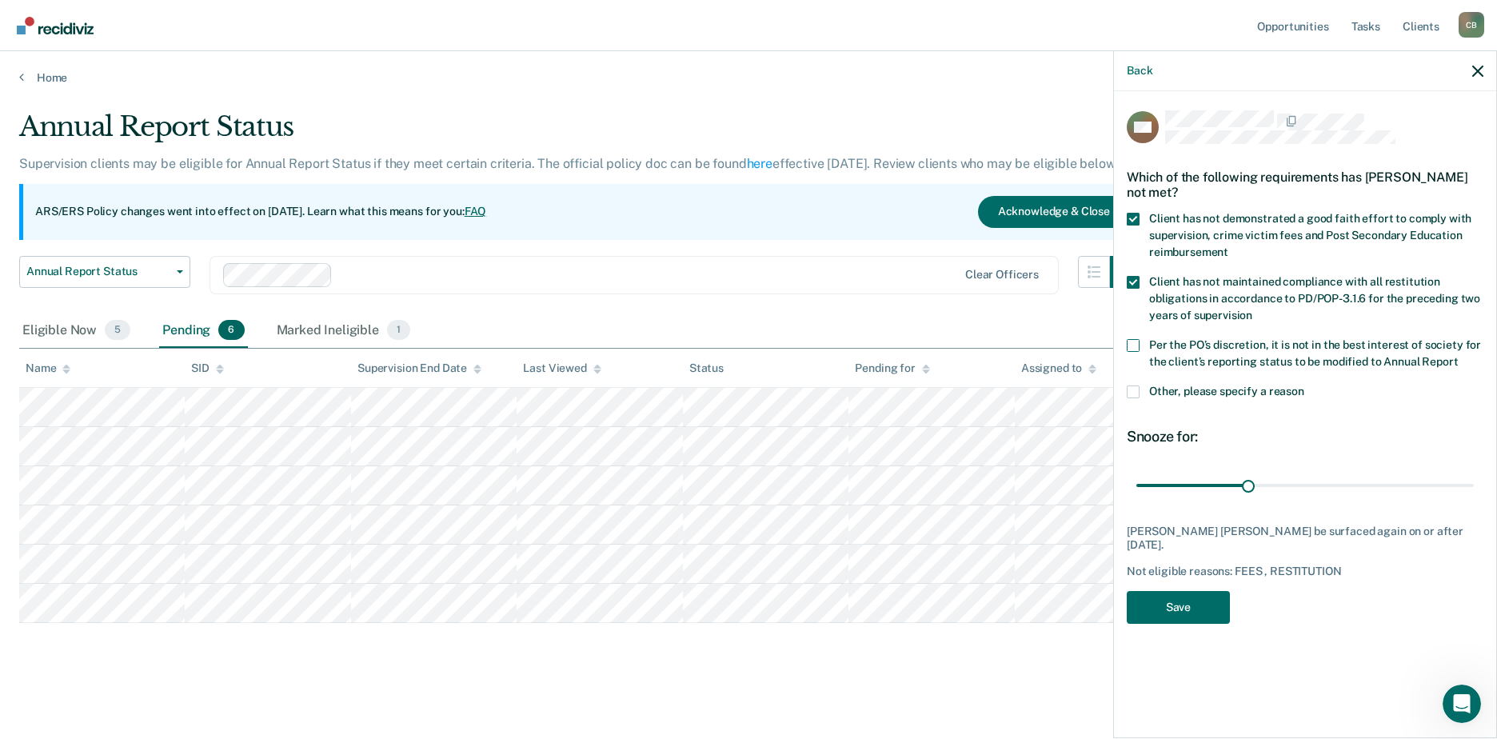
click at [1458, 356] on input "Per the PO’s discretion, it is not in the best interest of society for the clie…" at bounding box center [1458, 356] width 0 height 0
click at [1188, 591] on button "Save" at bounding box center [1178, 607] width 103 height 33
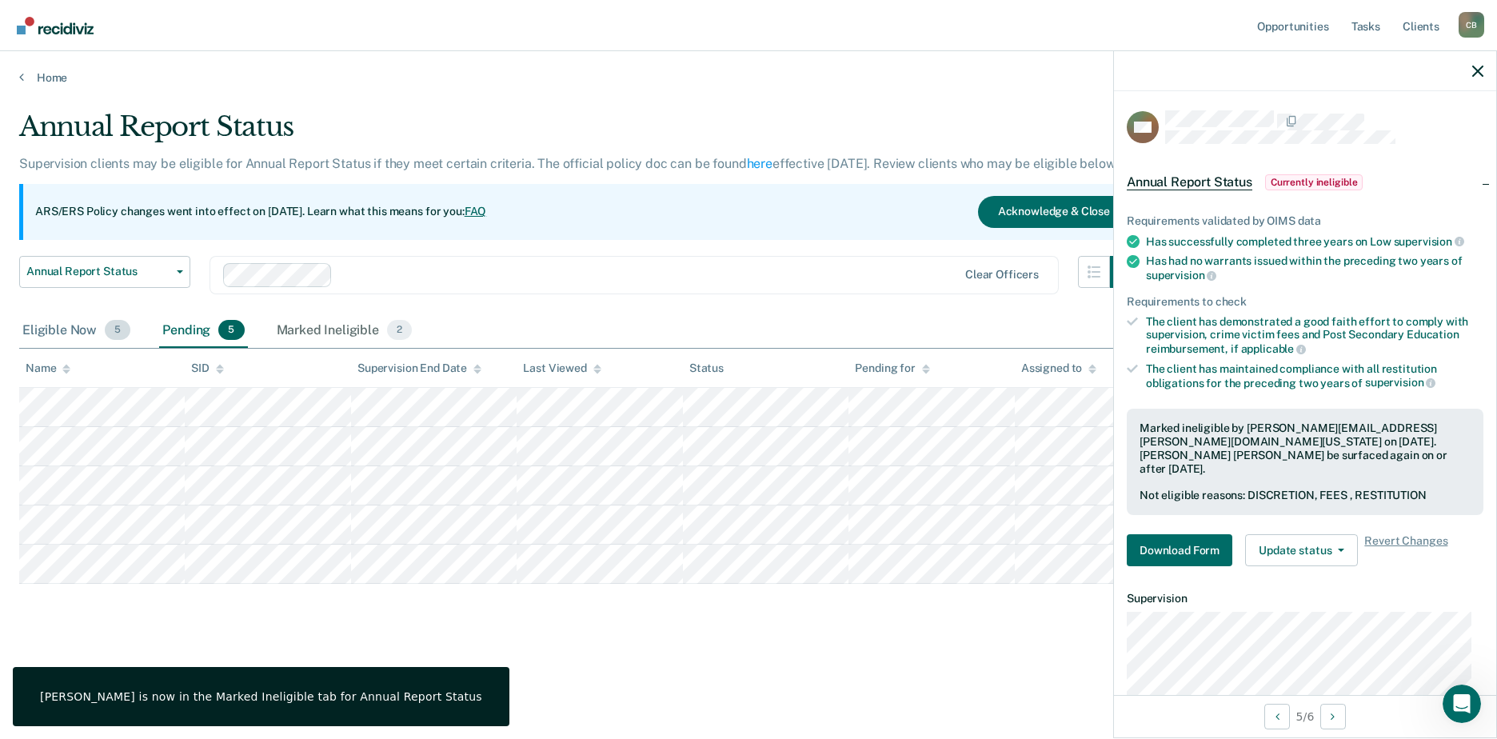
click at [73, 323] on div "Eligible Now 5" at bounding box center [76, 330] width 114 height 35
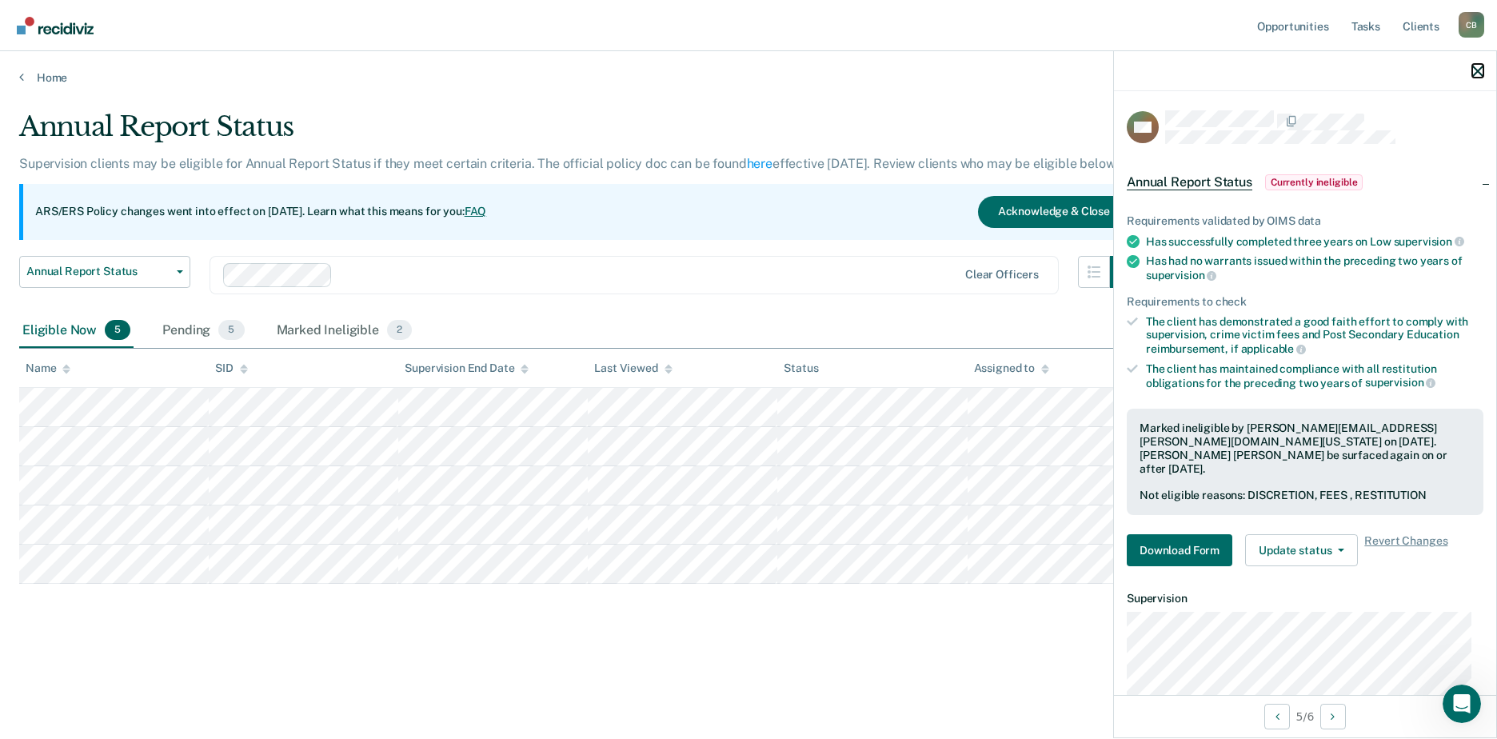
click at [1477, 66] on icon "button" at bounding box center [1477, 71] width 11 height 11
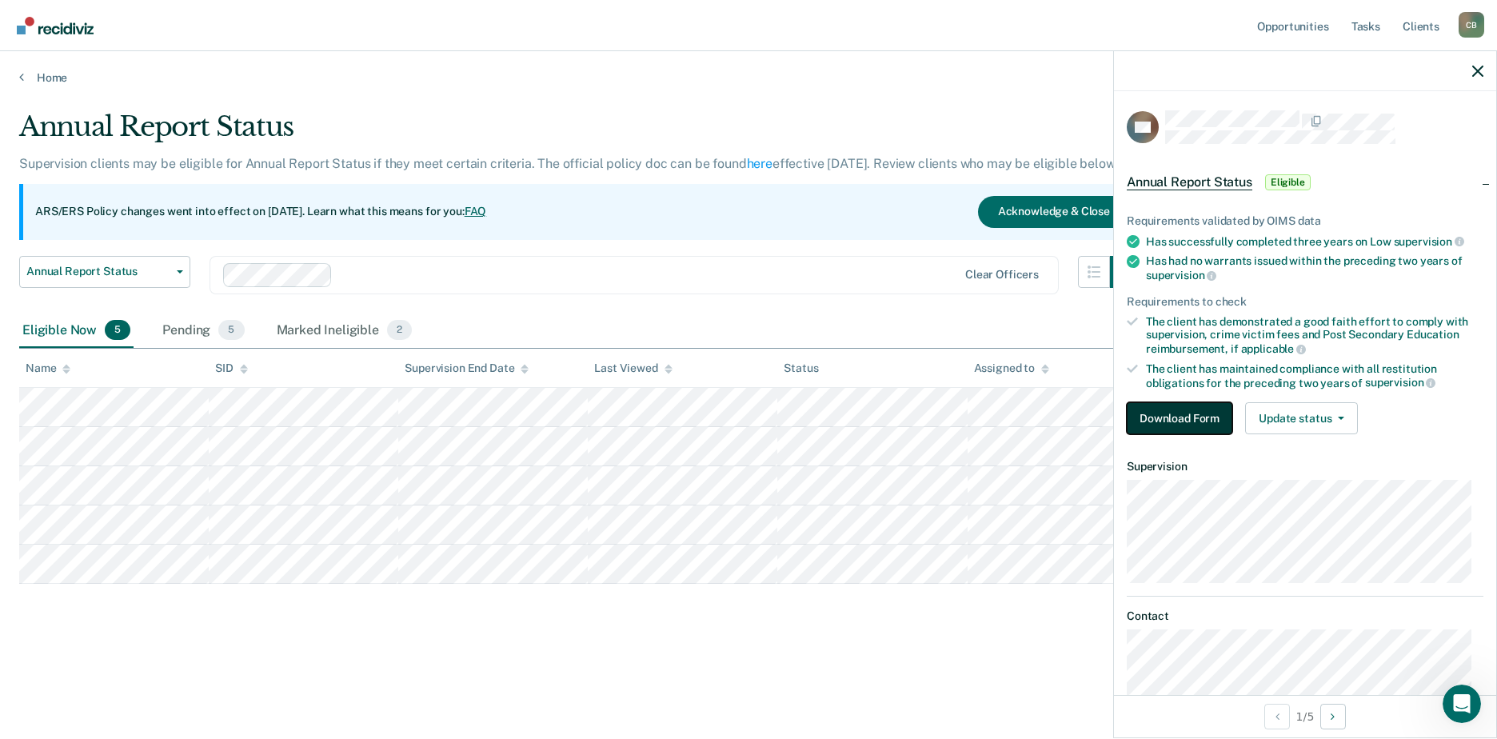
click at [1203, 413] on button "Download Form" at bounding box center [1180, 418] width 106 height 32
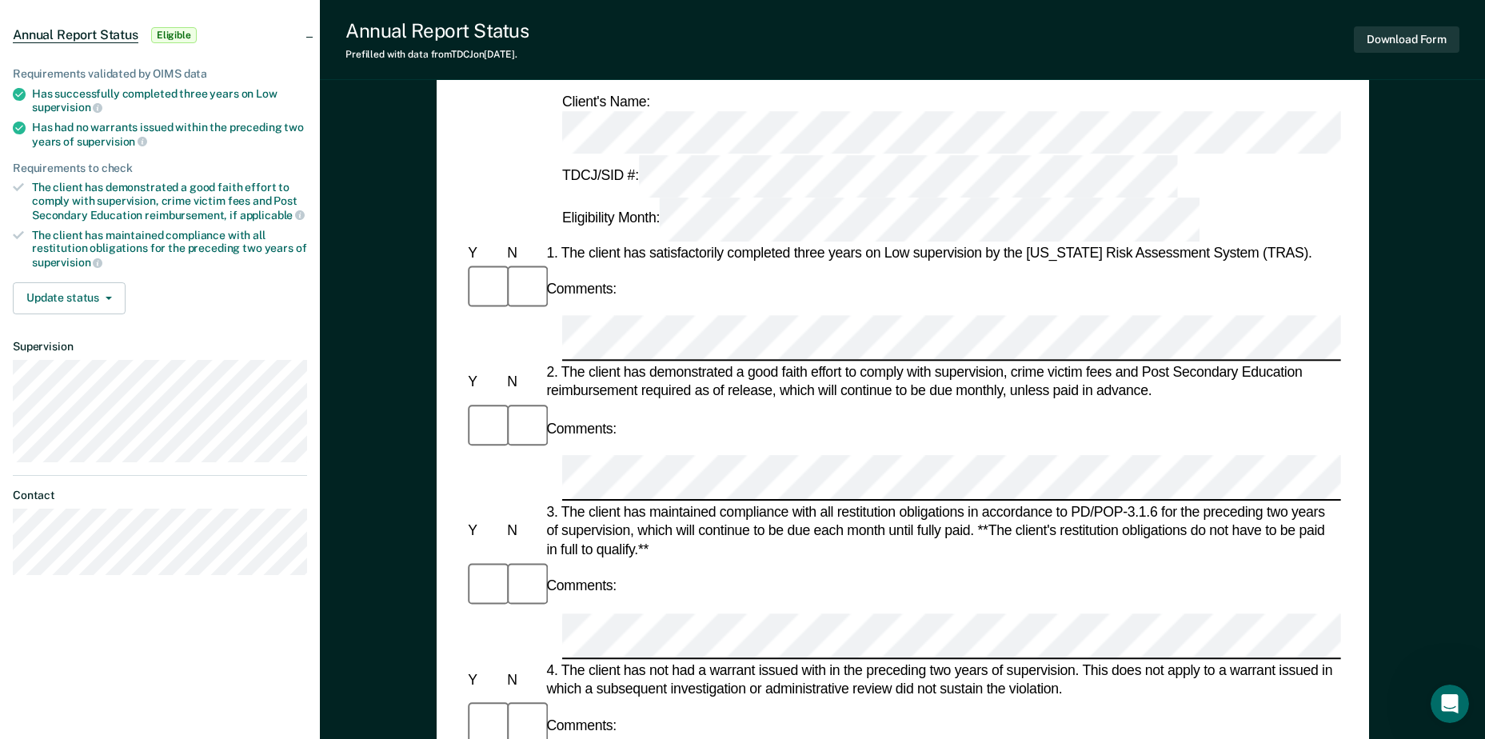
scroll to position [480, 0]
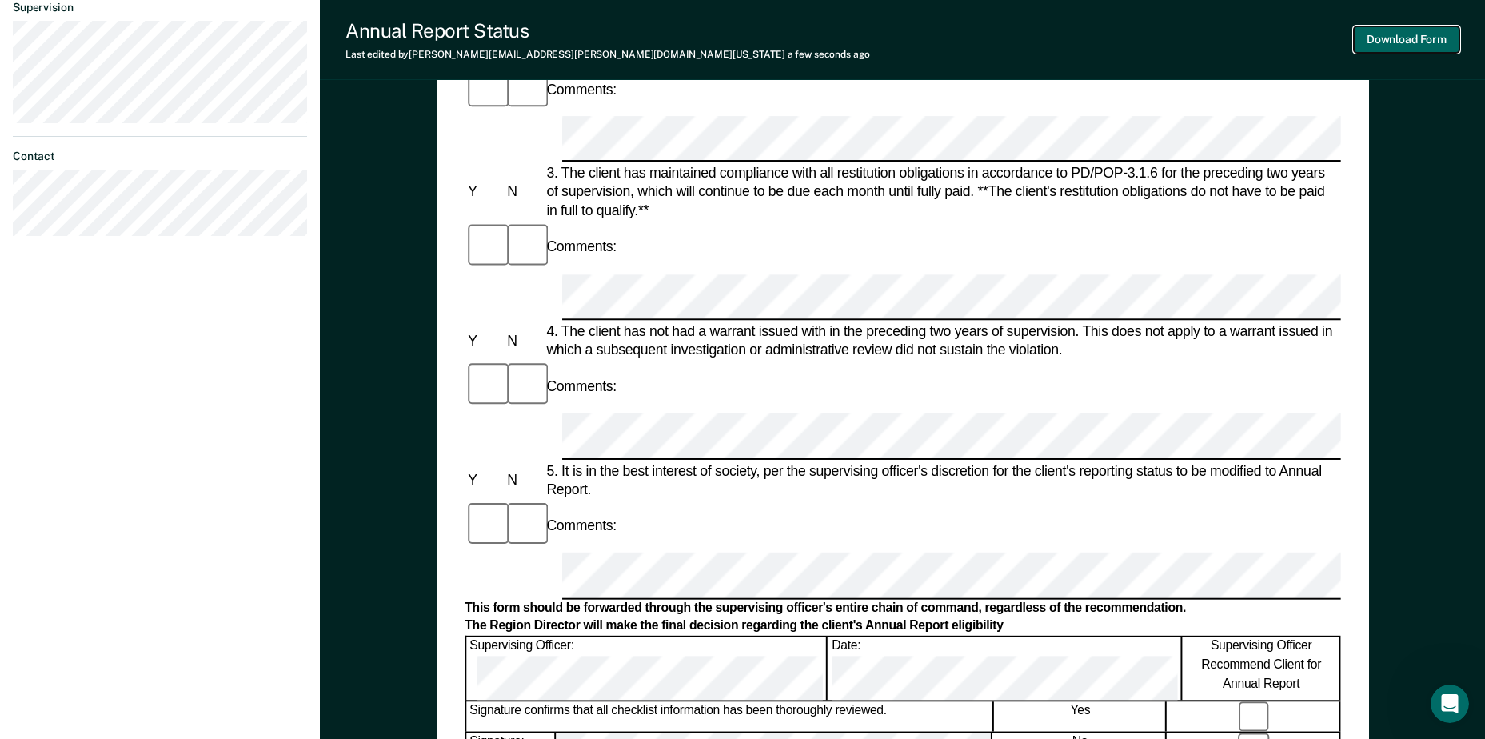
click at [1414, 35] on button "Download Form" at bounding box center [1407, 39] width 106 height 26
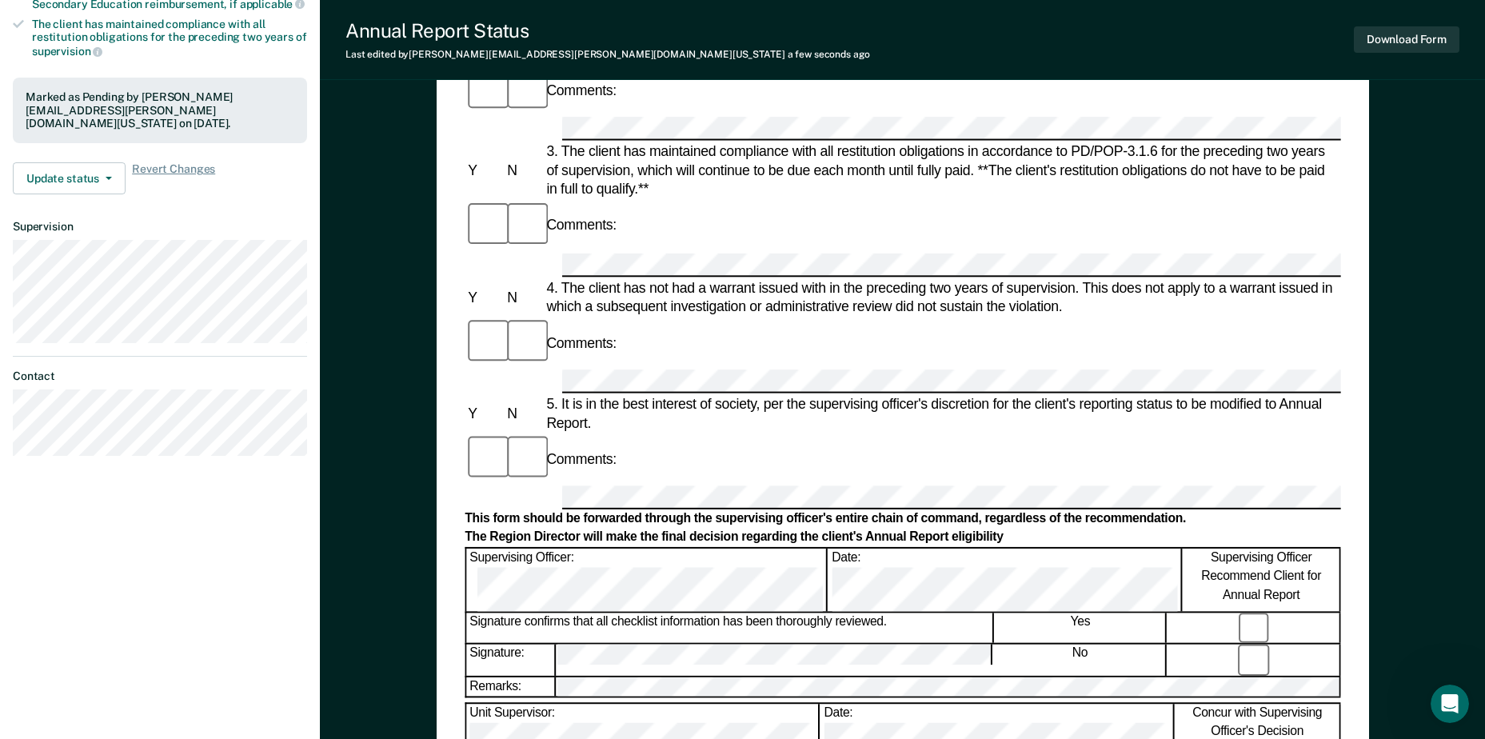
scroll to position [0, 0]
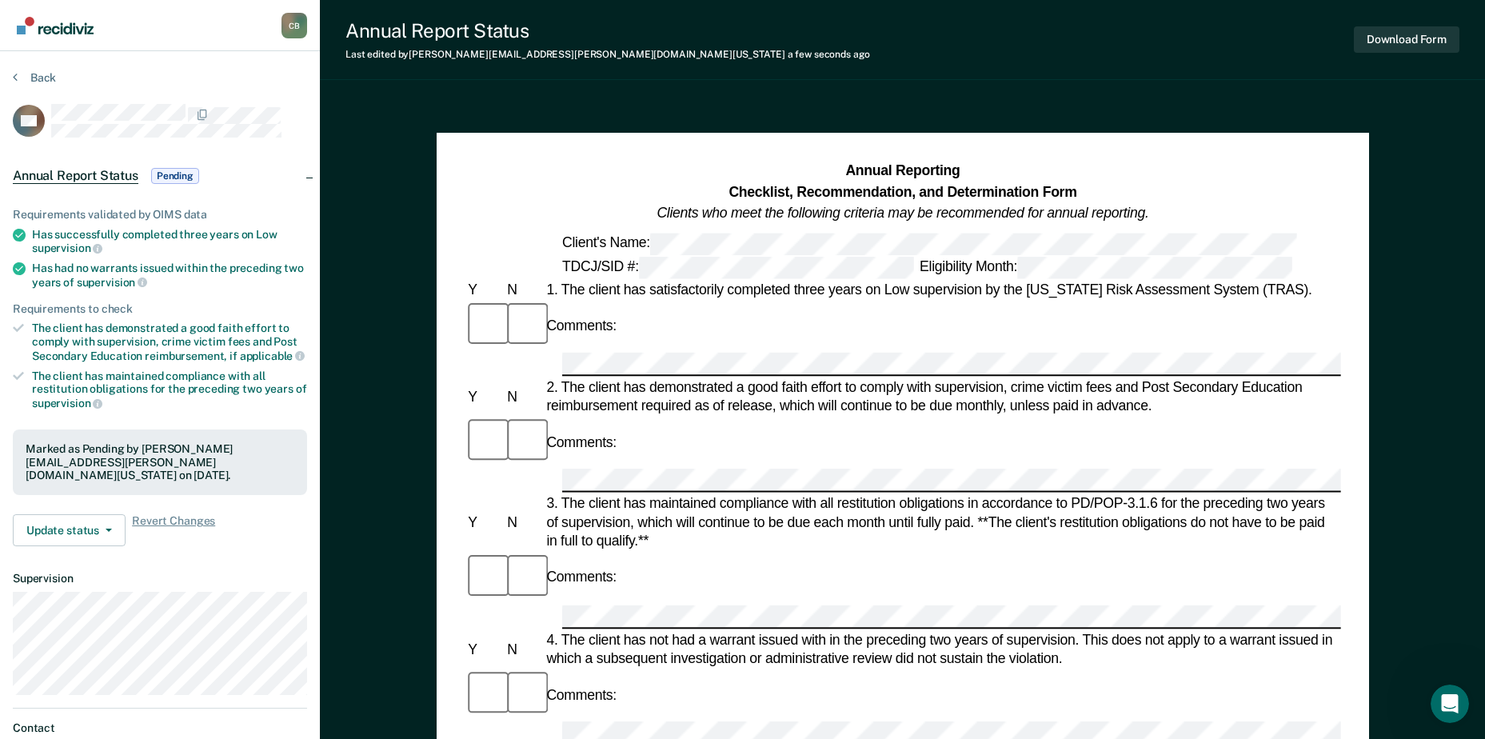
click at [181, 173] on span "Pending" at bounding box center [175, 176] width 48 height 16
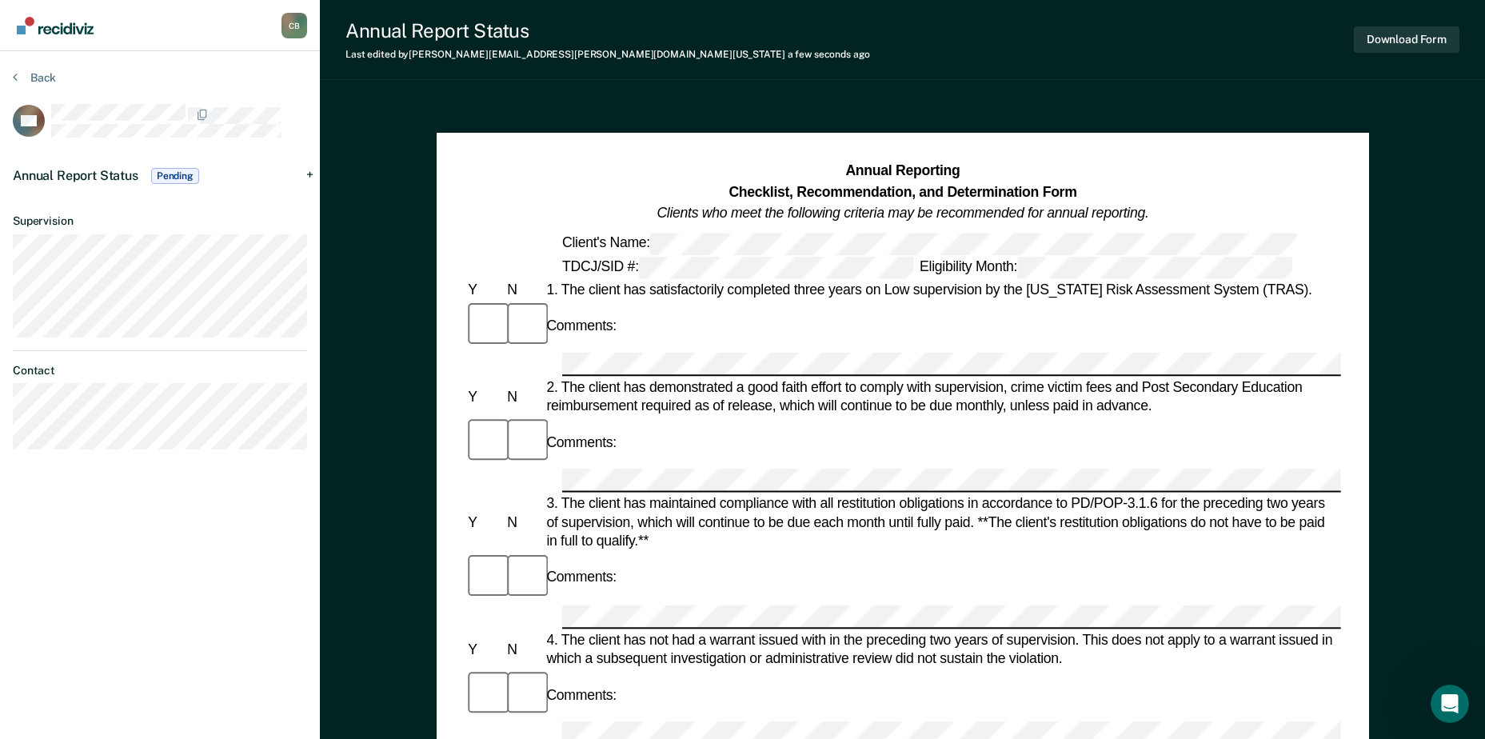
click at [176, 175] on span "Pending" at bounding box center [175, 176] width 48 height 16
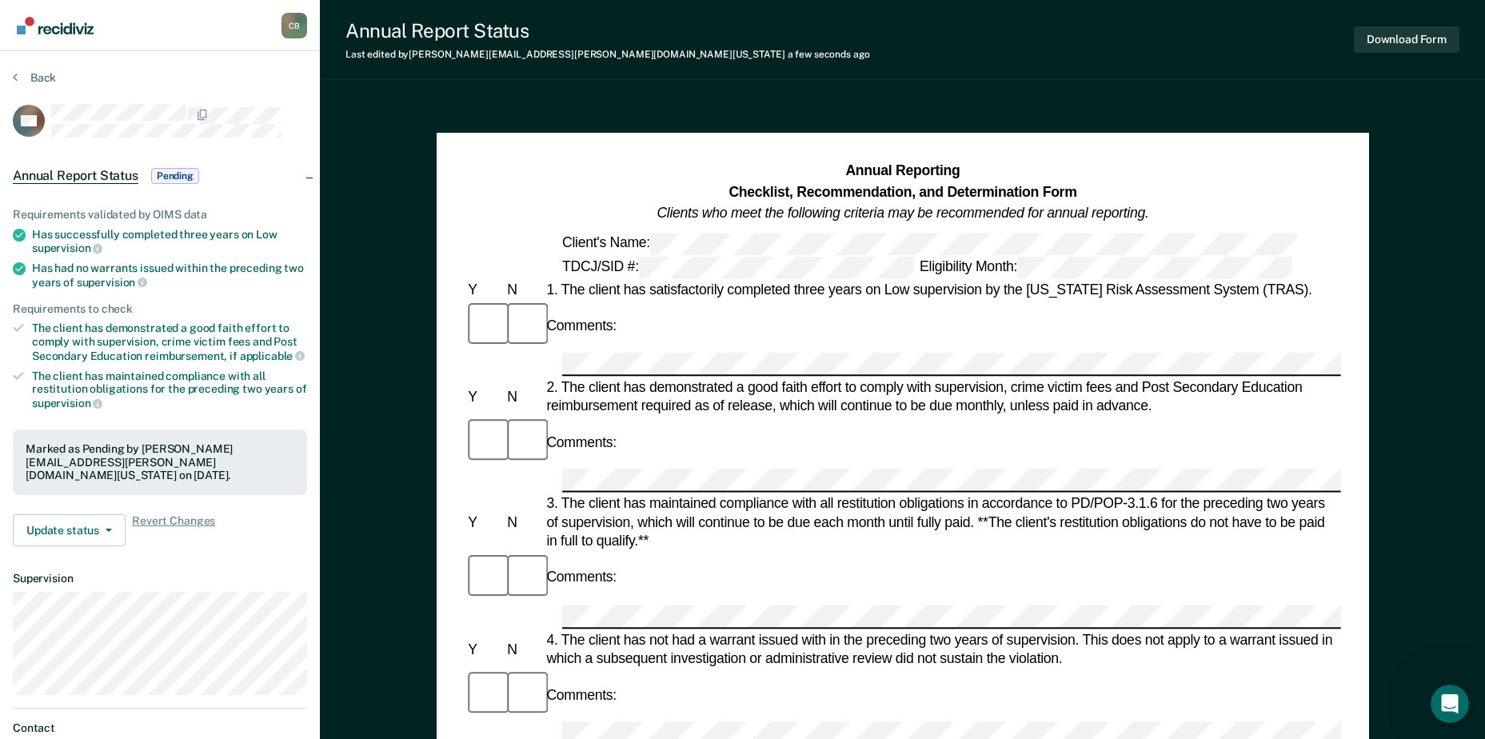
click at [6, 74] on section "Back LW Annual Report Status Pending Requirements validated by OIMS data Has su…" at bounding box center [160, 445] width 320 height 788
click at [12, 78] on section "Back LW Annual Report Status Pending Requirements validated by OIMS data Has su…" at bounding box center [160, 445] width 320 height 788
click at [22, 83] on button "Back" at bounding box center [34, 77] width 43 height 14
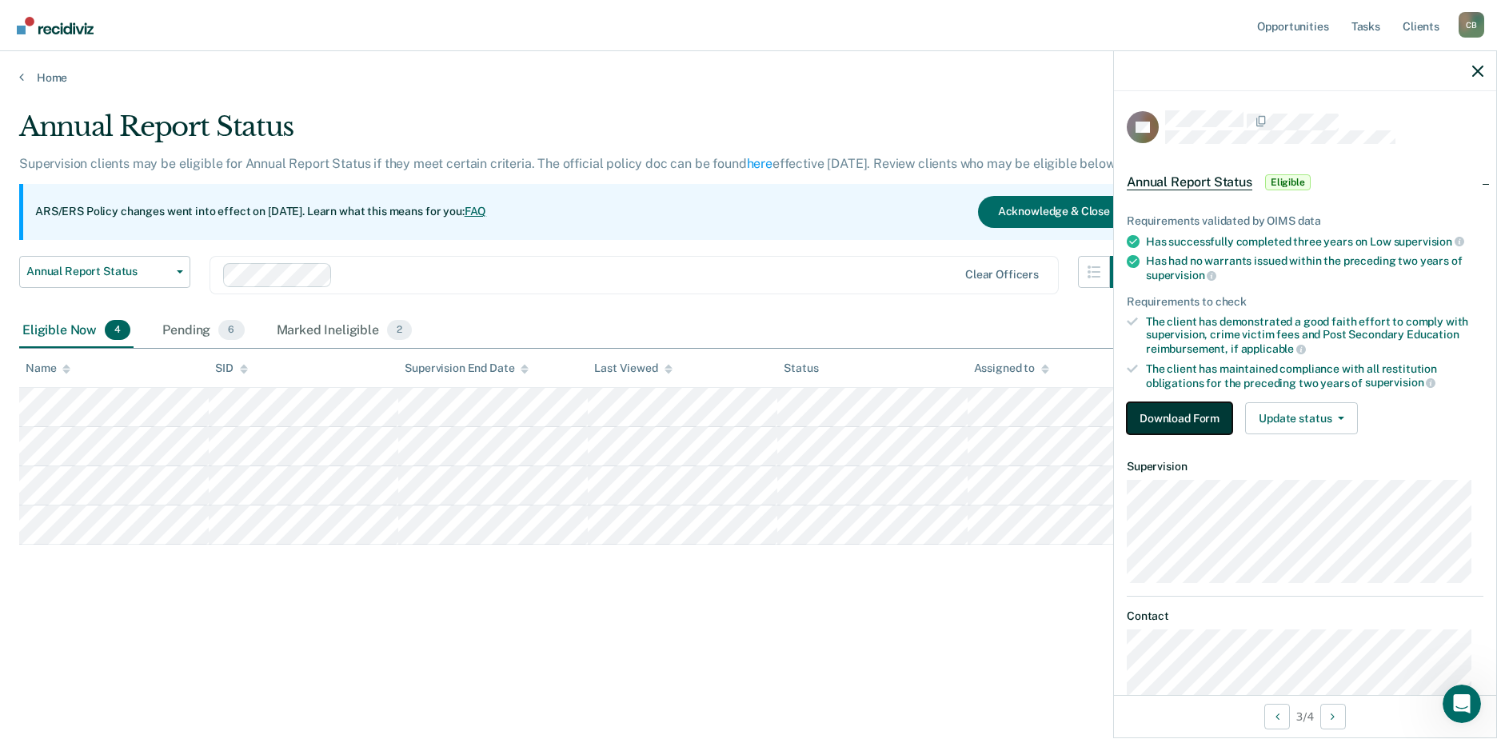
click at [1178, 409] on button "Download Form" at bounding box center [1180, 418] width 106 height 32
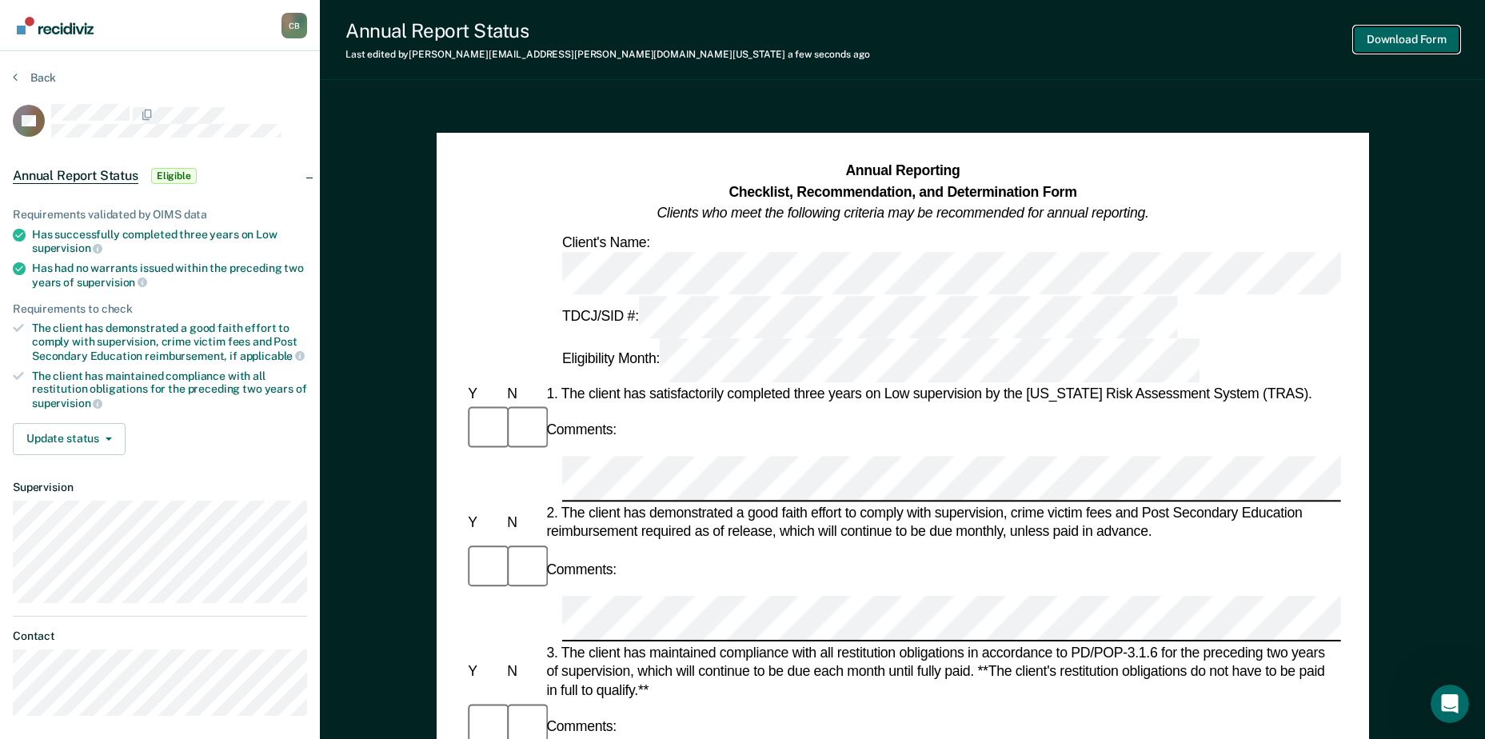
click at [1415, 34] on button "Download Form" at bounding box center [1407, 39] width 106 height 26
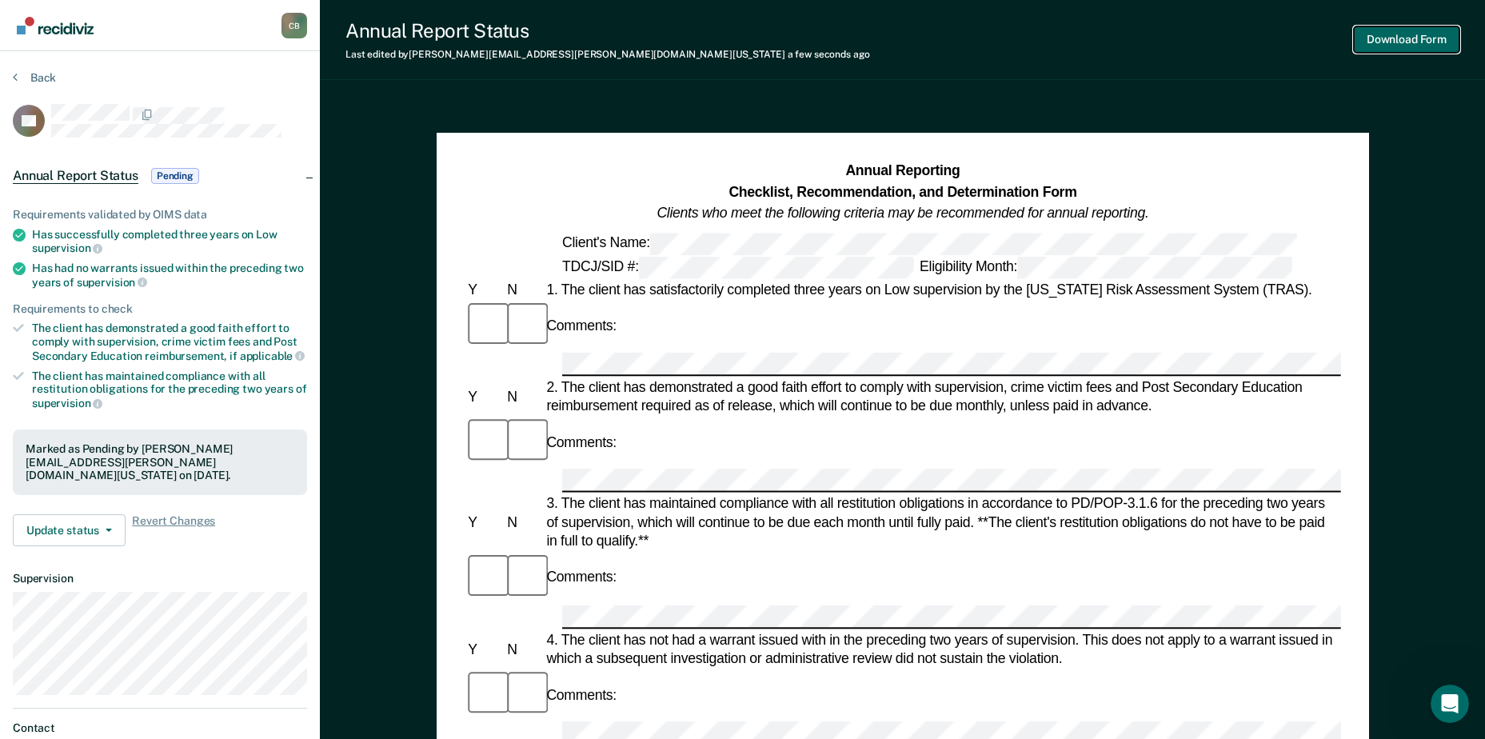
click at [1391, 37] on button "Download Form" at bounding box center [1407, 39] width 106 height 26
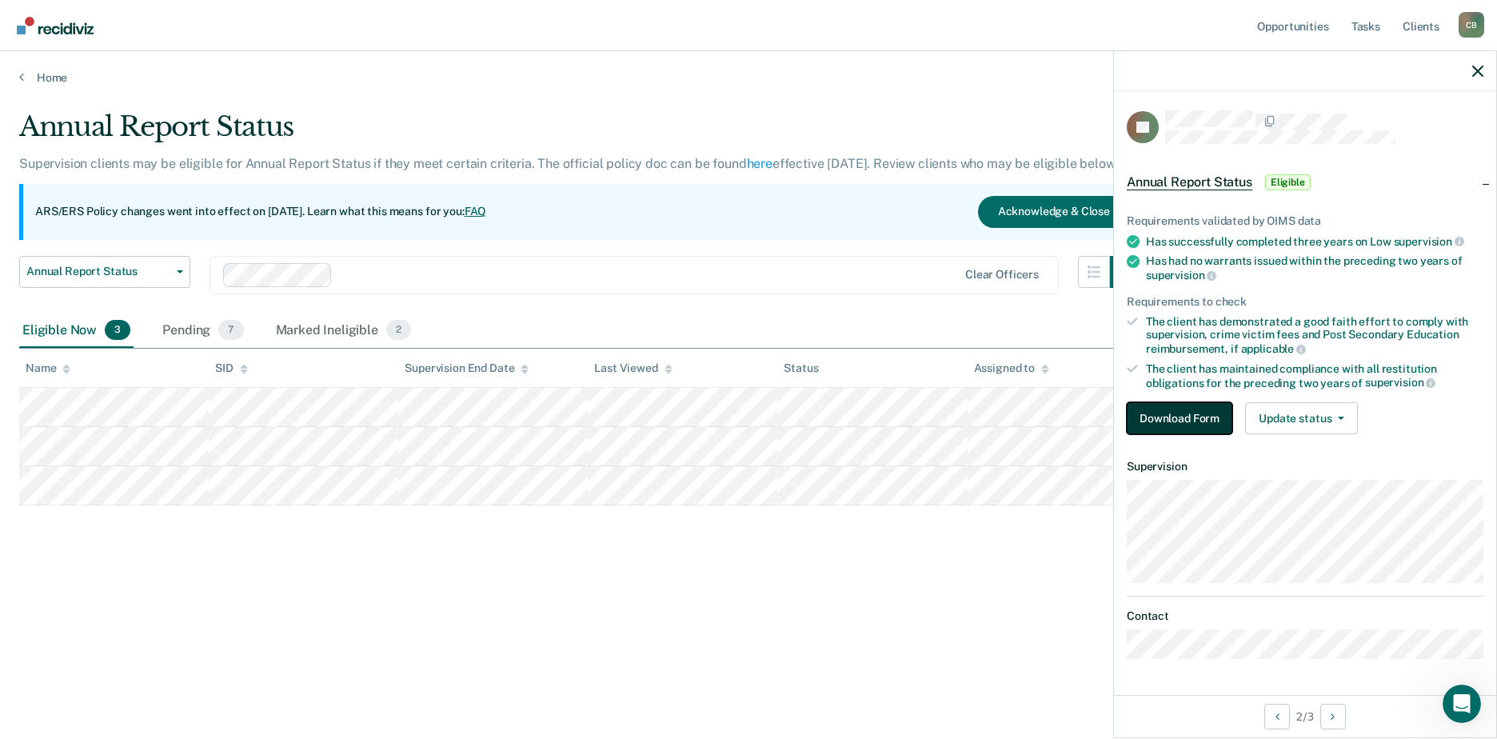
click at [1194, 419] on button "Download Form" at bounding box center [1180, 418] width 106 height 32
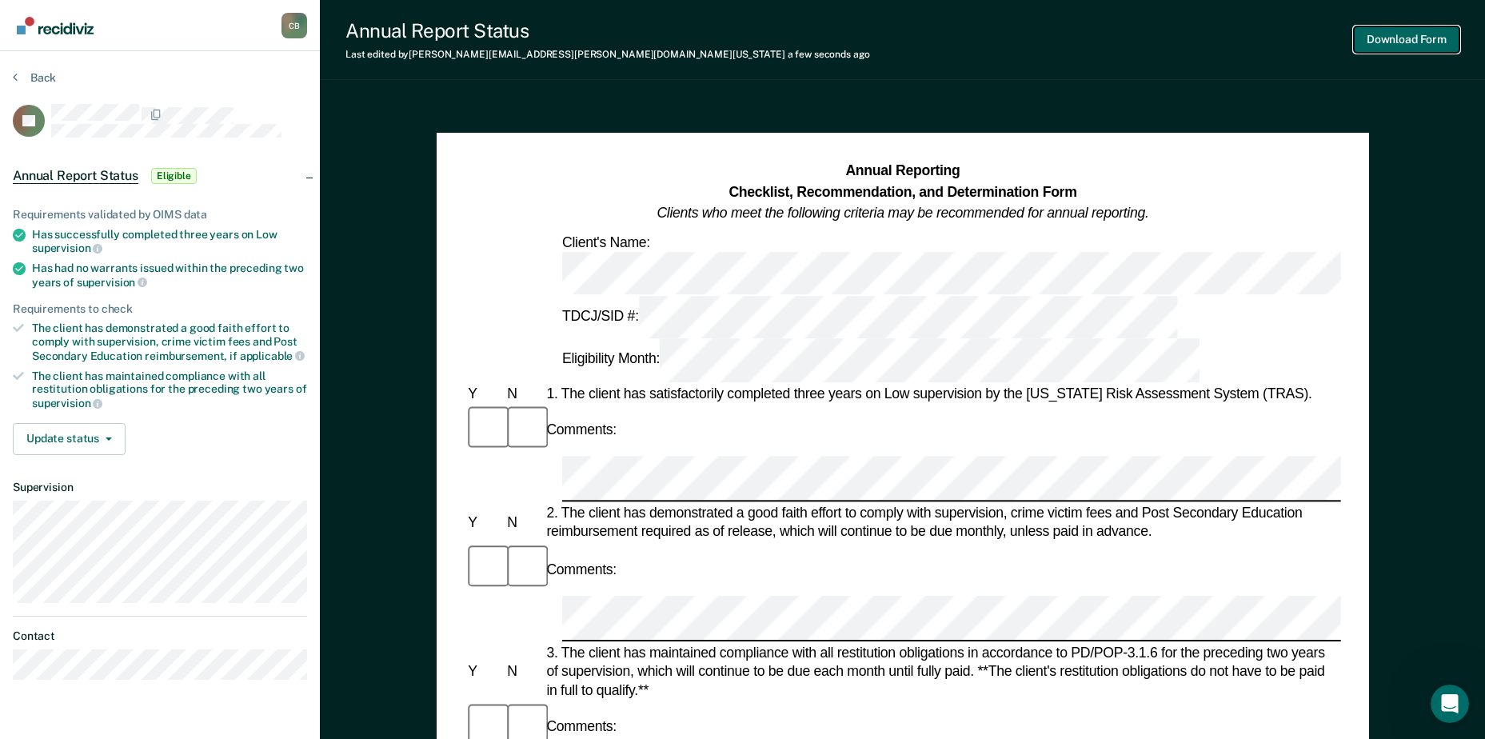
click at [1396, 30] on button "Download Form" at bounding box center [1407, 39] width 106 height 26
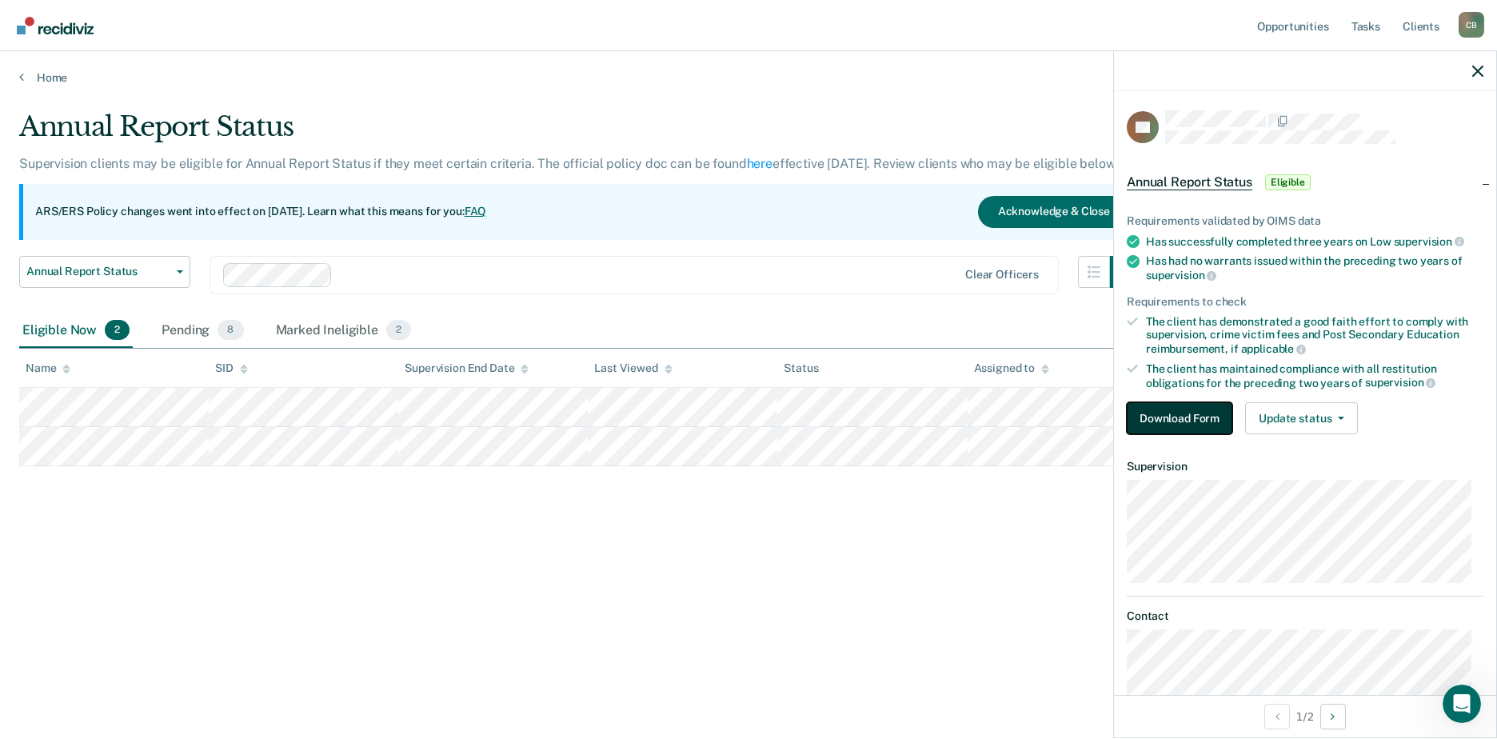
click at [1199, 421] on button "Download Form" at bounding box center [1180, 418] width 106 height 32
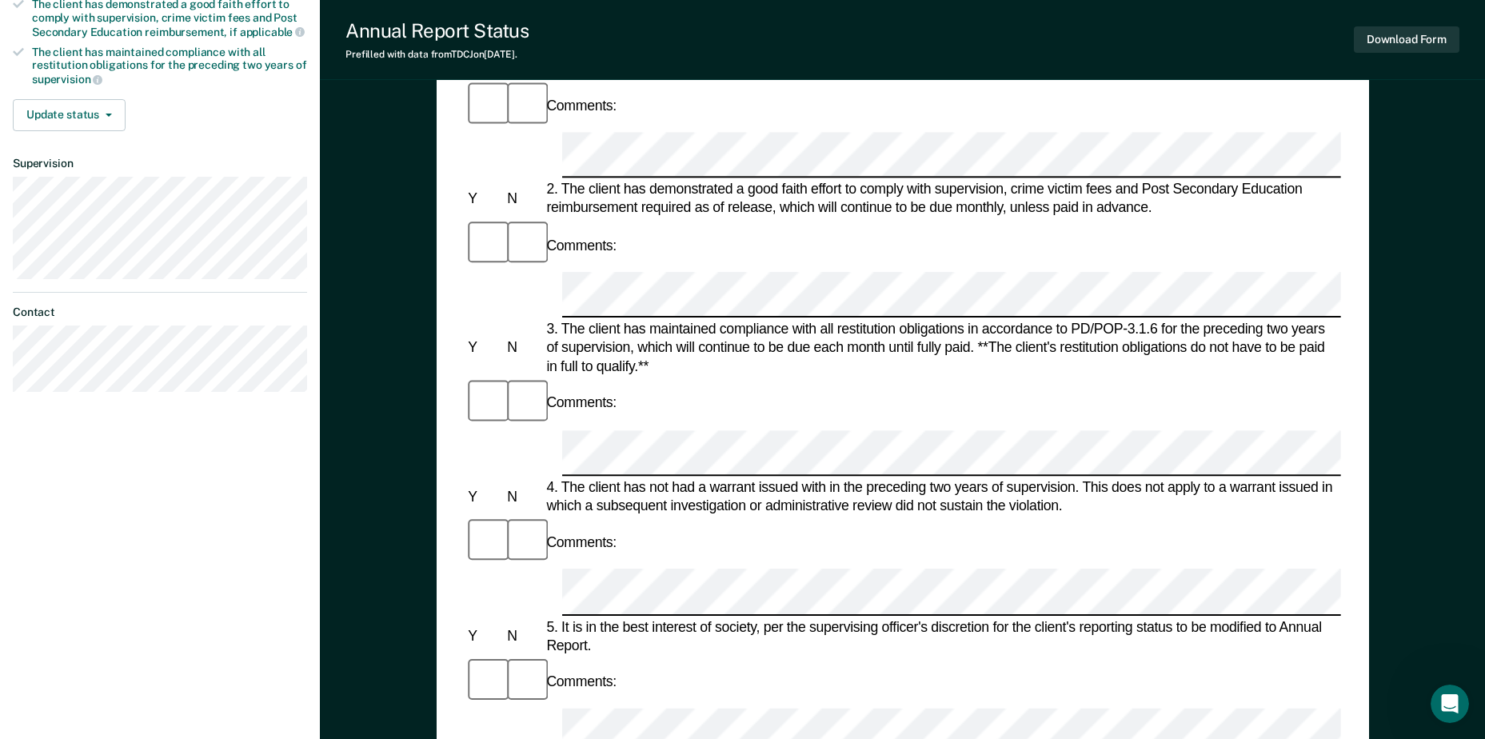
scroll to position [640, 0]
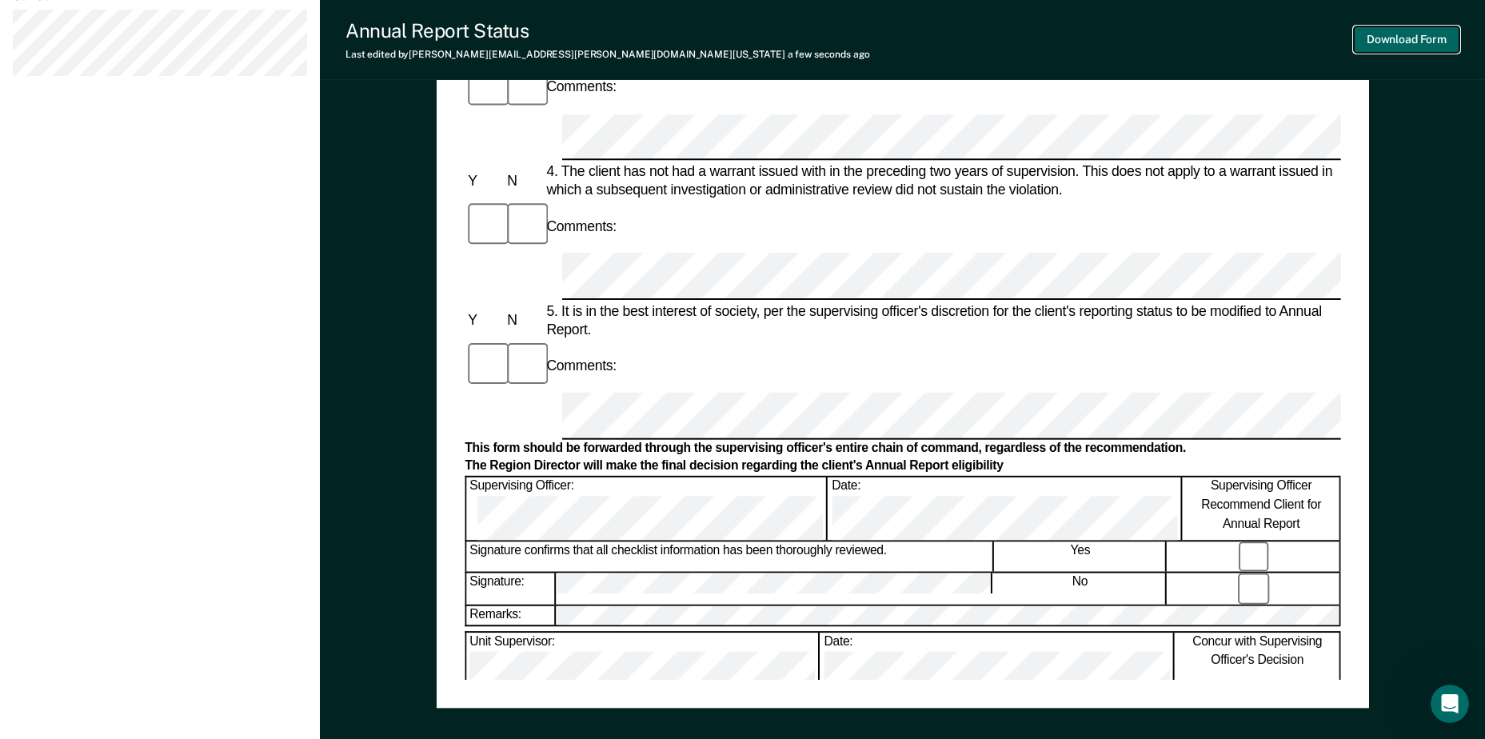
click at [1422, 36] on button "Download Form" at bounding box center [1407, 39] width 106 height 26
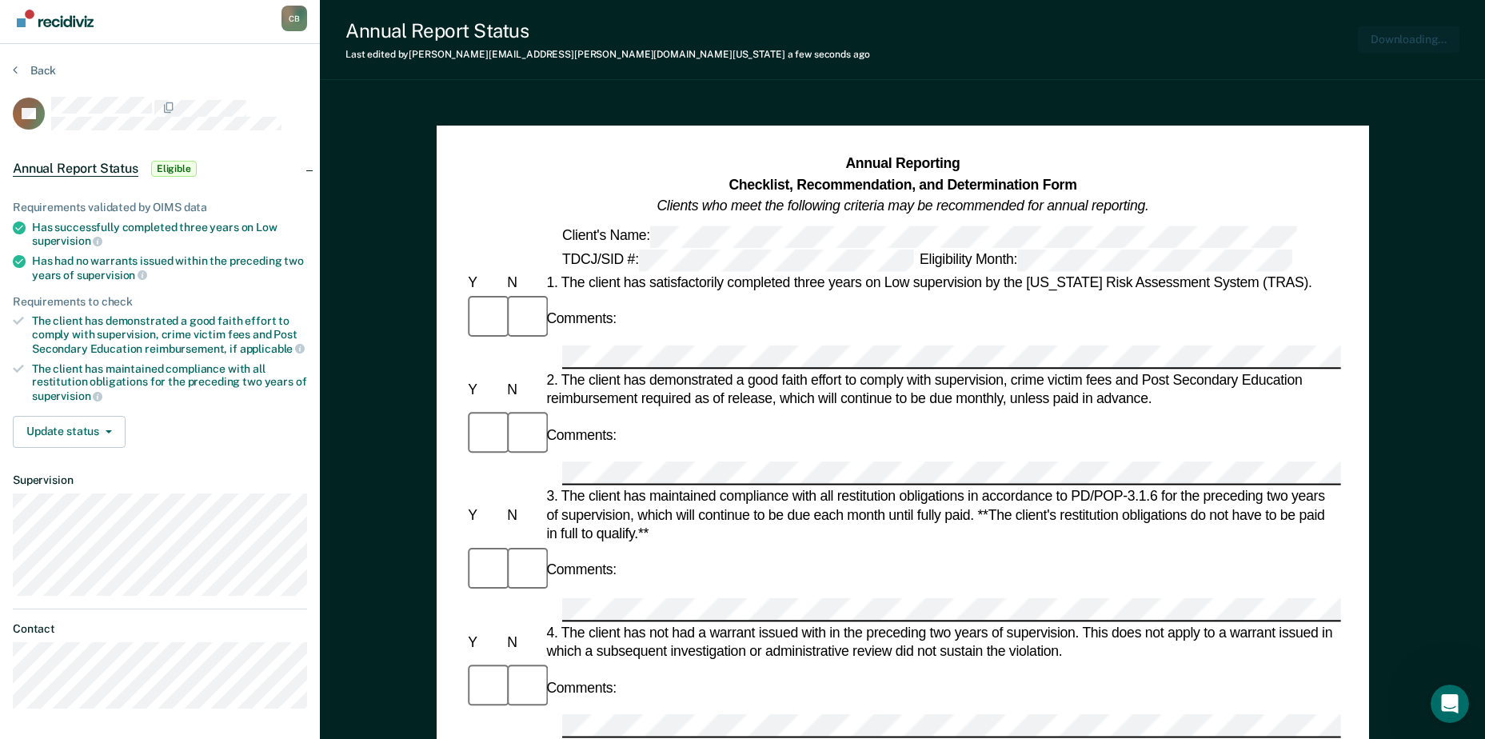
scroll to position [0, 0]
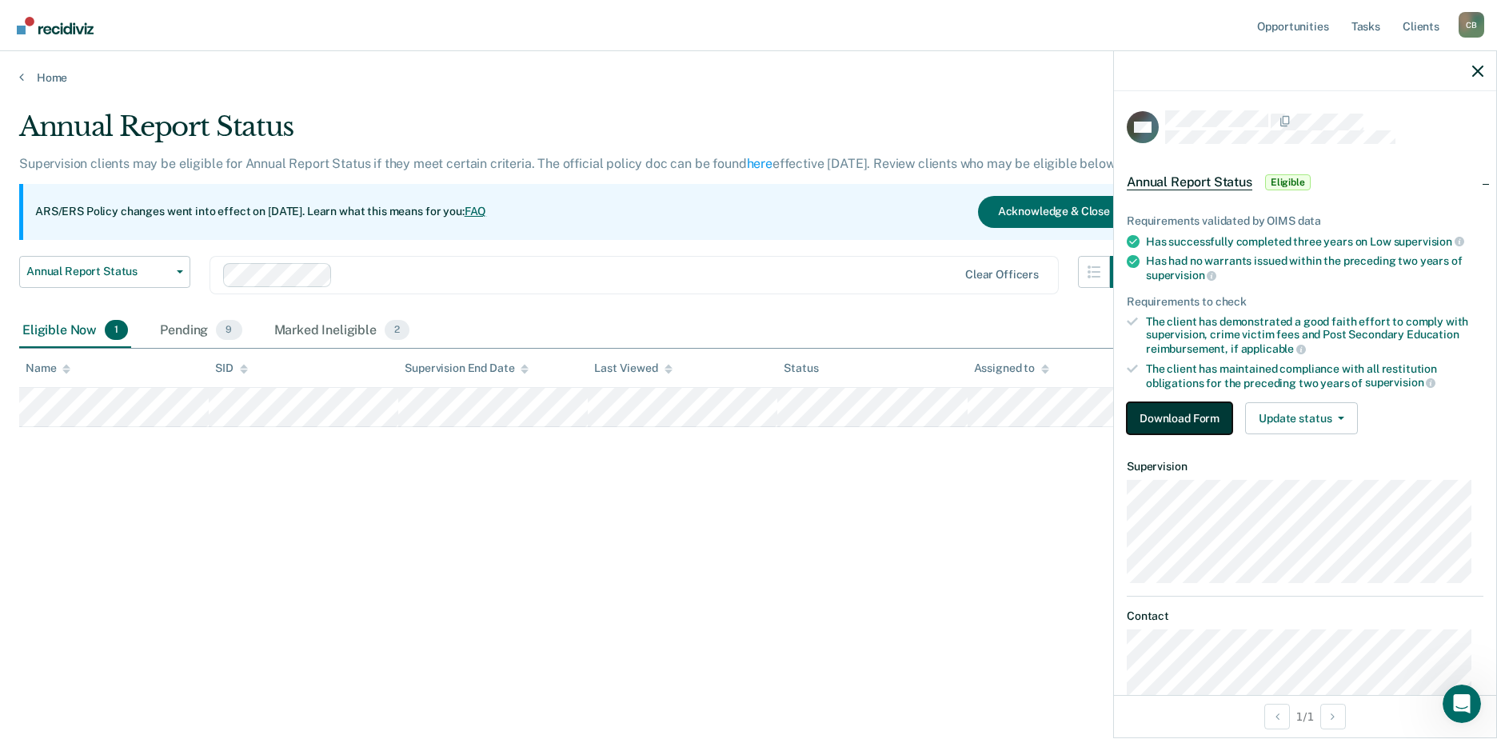
click at [1189, 409] on button "Download Form" at bounding box center [1180, 418] width 106 height 32
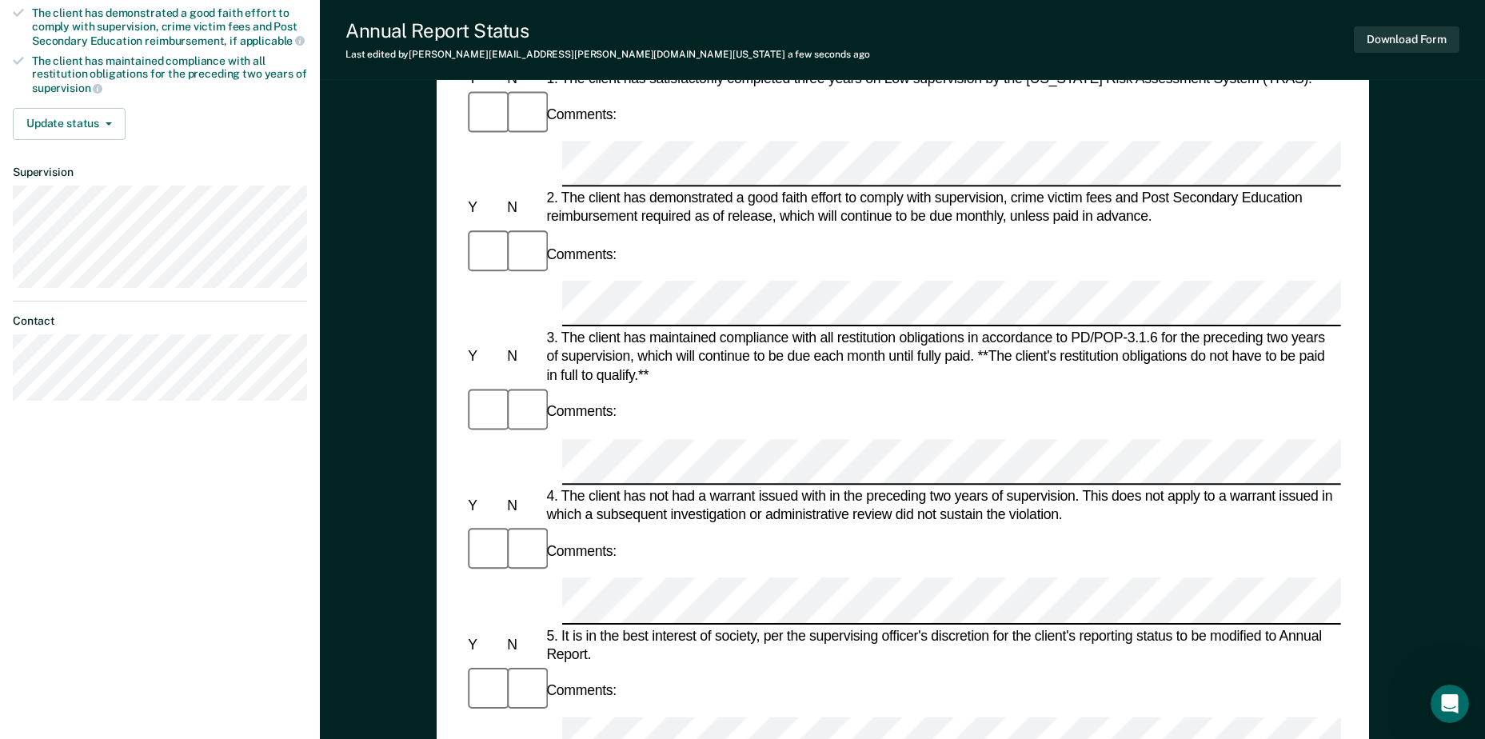
scroll to position [560, 0]
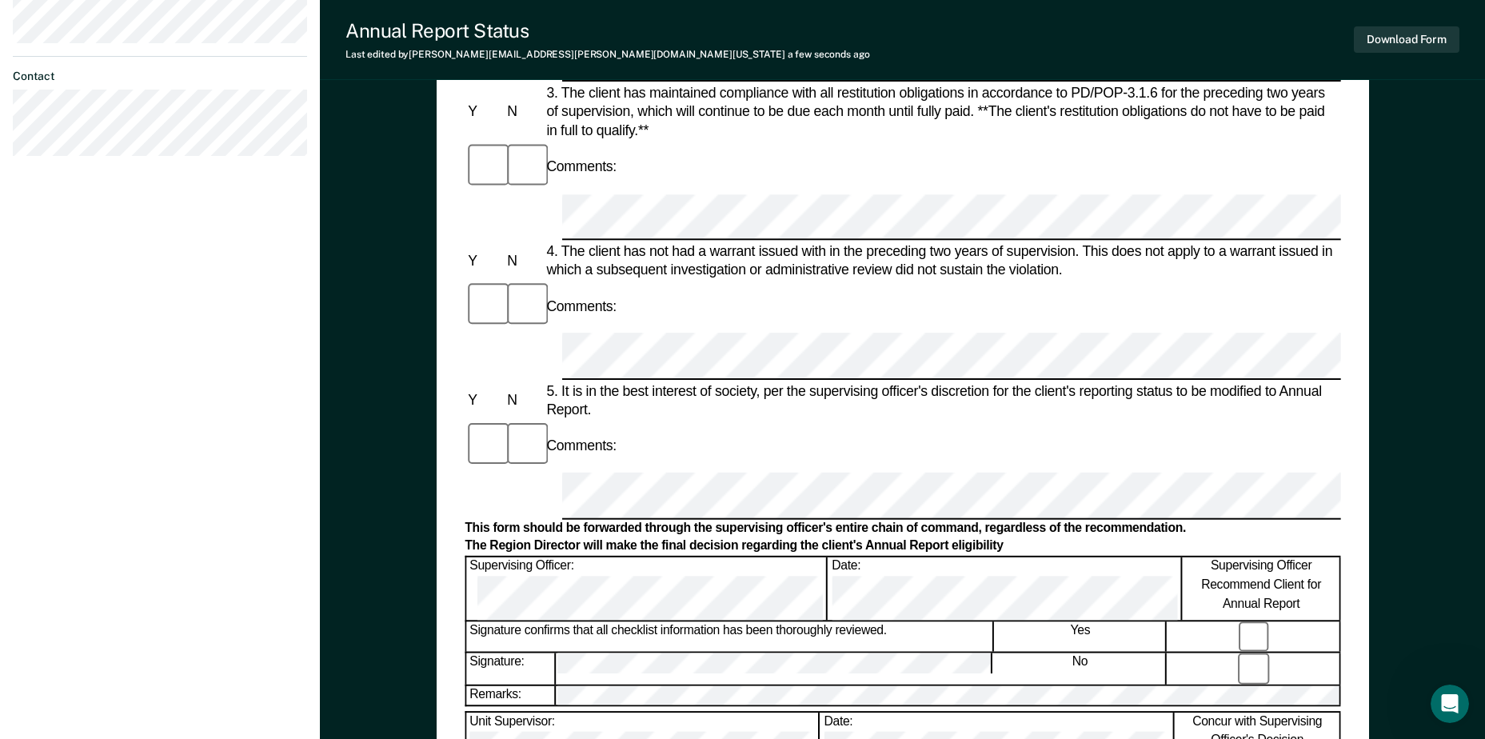
click at [569, 452] on form "Annual Reporting Checklist, Recommendation, and Determination Form Clients who …" at bounding box center [902, 474] width 875 height 1745
click at [1389, 41] on button "Download Form" at bounding box center [1407, 39] width 106 height 26
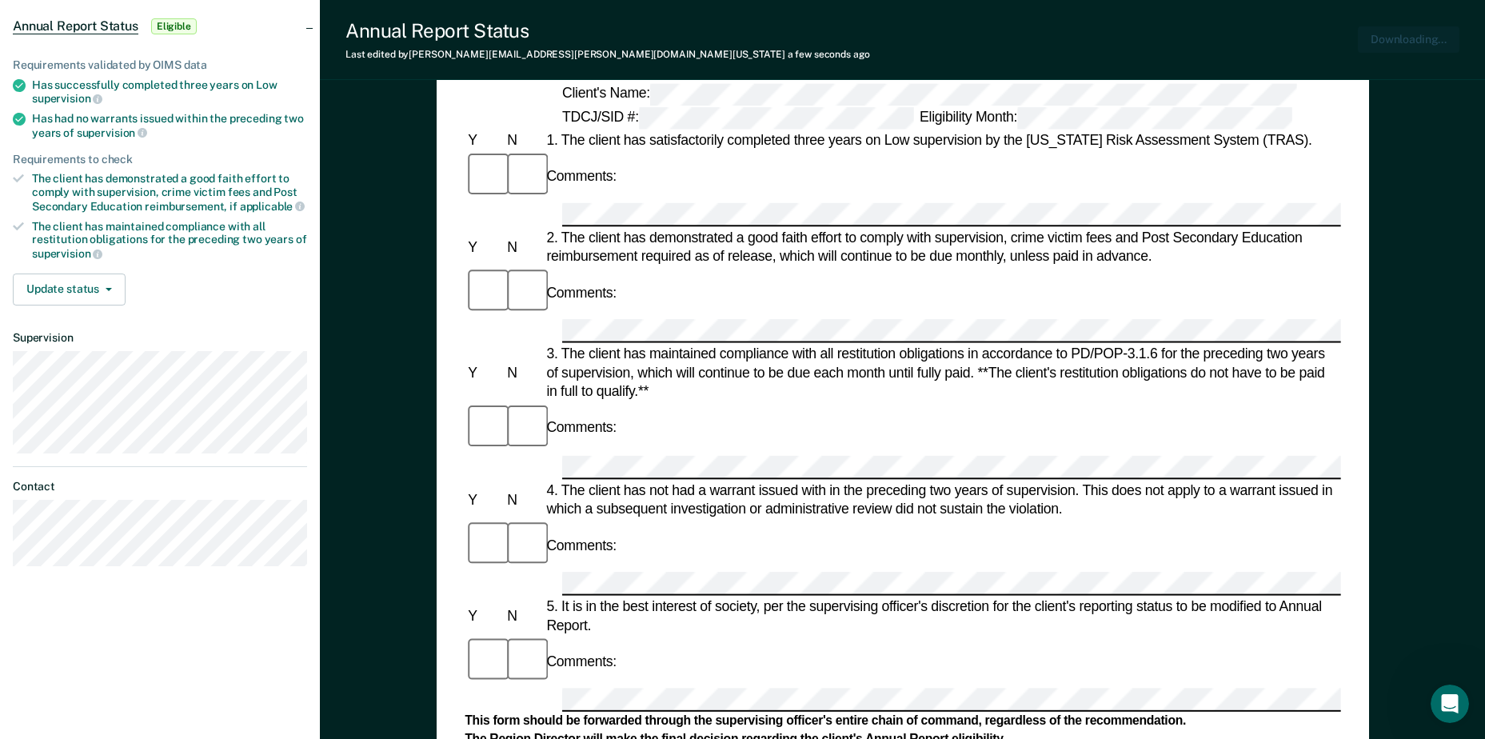
scroll to position [0, 0]
